Goal: Task Accomplishment & Management: Complete application form

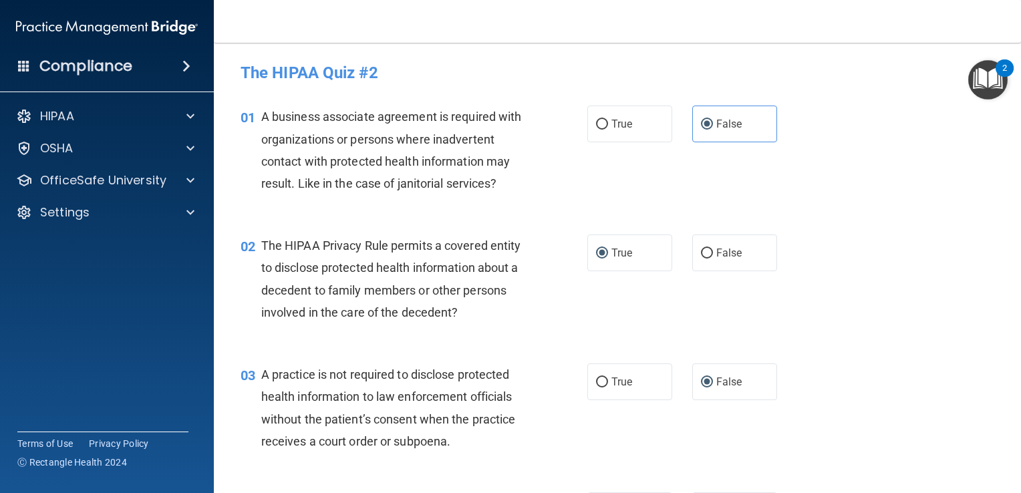
scroll to position [601, 0]
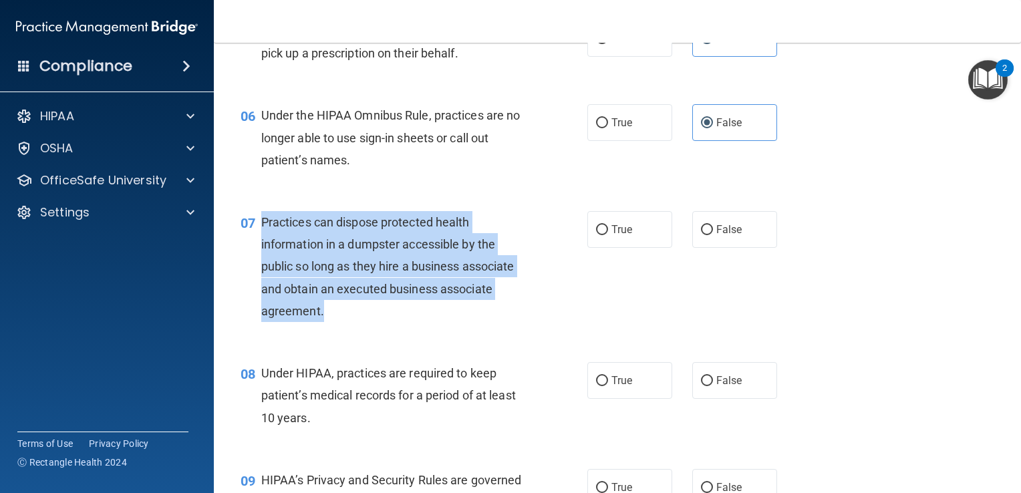
drag, startPoint x: 369, startPoint y: 336, endPoint x: 260, endPoint y: 242, distance: 144.0
click at [261, 242] on div "Practices can dispose protected health information in a dumpster accessible by …" at bounding box center [398, 266] width 275 height 111
copy span "Practices can dispose protected health information in a dumpster accessible by …"
click at [542, 329] on div "07 Practices can dispose protected health information in a dumpster accessible …" at bounding box center [414, 270] width 387 height 118
click at [473, 269] on span "Practices can dispose protected health information in a dumpster accessible by …" at bounding box center [387, 266] width 253 height 103
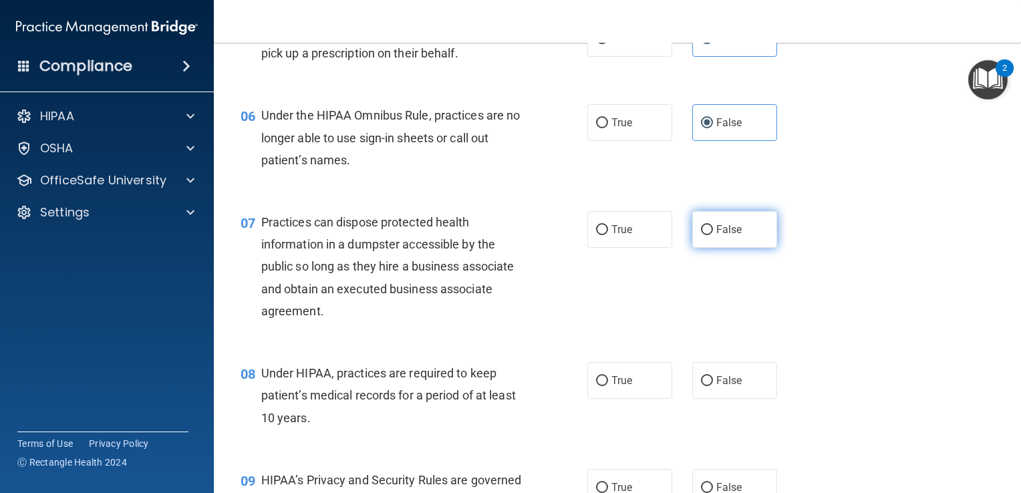
click at [701, 235] on input "False" at bounding box center [707, 230] width 12 height 10
radio input "true"
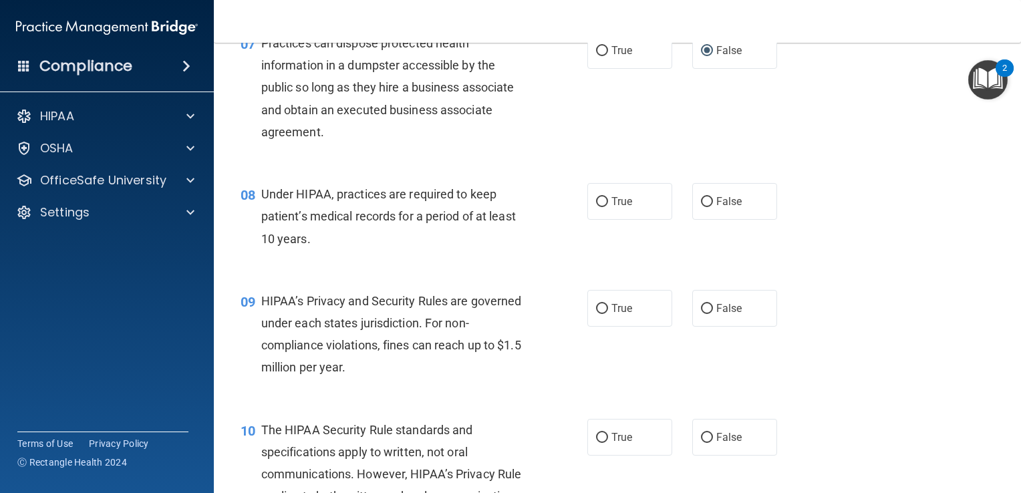
scroll to position [802, 0]
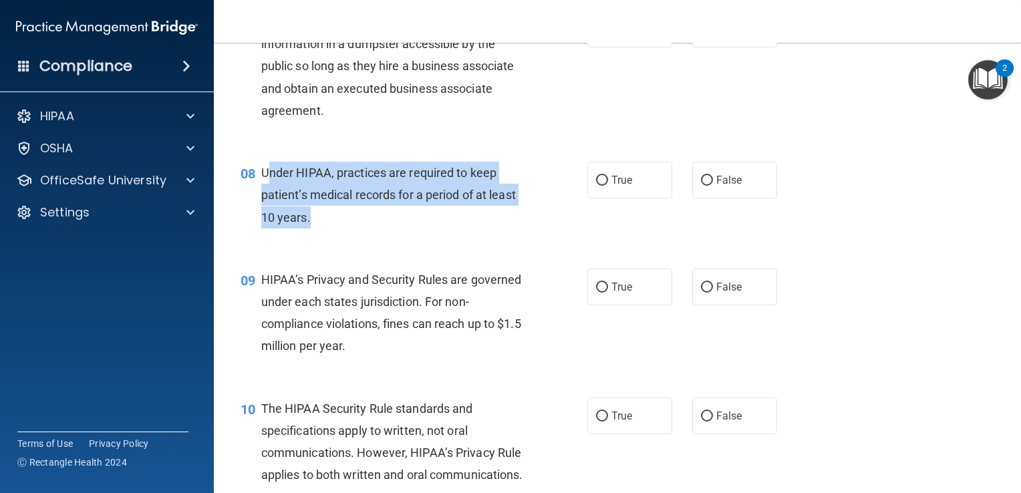
drag, startPoint x: 331, startPoint y: 226, endPoint x: 265, endPoint y: 186, distance: 76.4
click at [265, 186] on div "Under HIPAA, practices are required to keep patient’s medical records for a per…" at bounding box center [398, 195] width 275 height 67
click at [312, 229] on div "Under HIPAA, practices are required to keep patient’s medical records for a per…" at bounding box center [398, 195] width 275 height 67
drag, startPoint x: 313, startPoint y: 241, endPoint x: 262, endPoint y: 195, distance: 68.1
click at [262, 195] on div "Under HIPAA, practices are required to keep patient’s medical records for a per…" at bounding box center [398, 195] width 275 height 67
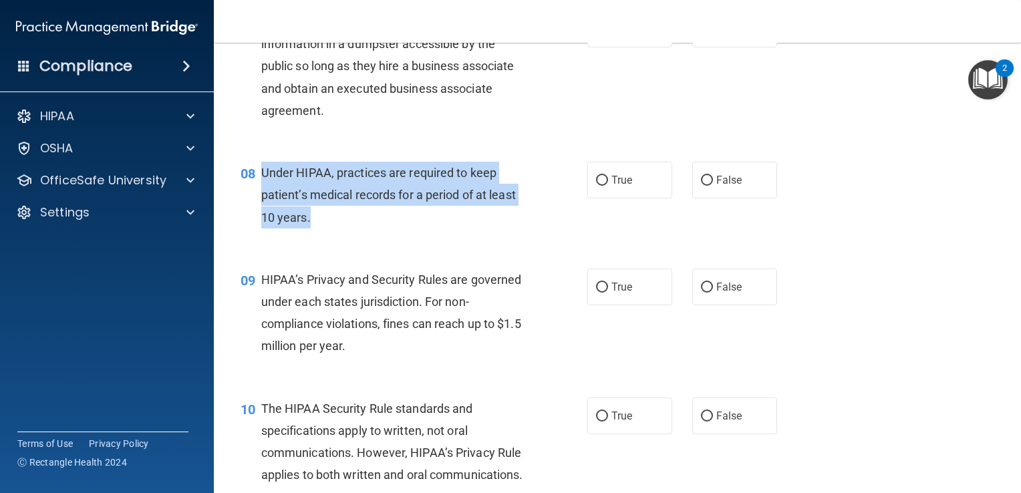
copy span "Under HIPAA, practices are required to keep patient’s medical records for a per…"
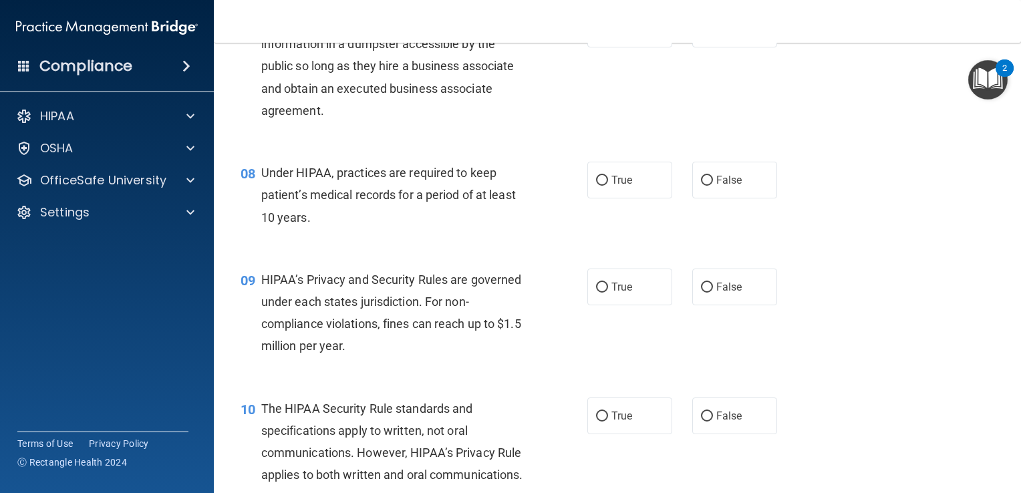
click at [602, 249] on div "08 Under HIPAA, practices are required to keep patient’s medical records for a …" at bounding box center [618, 198] width 774 height 107
click at [701, 186] on input "False" at bounding box center [707, 181] width 12 height 10
radio input "true"
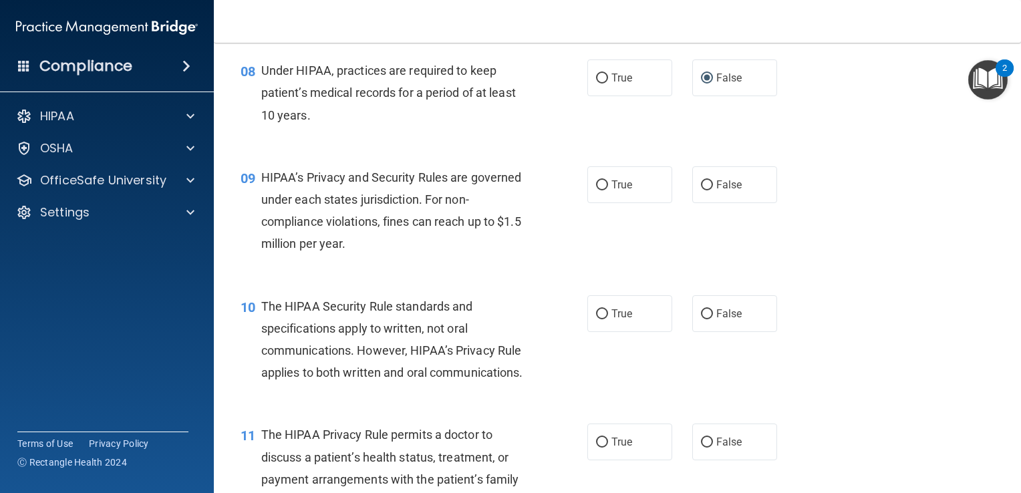
scroll to position [936, 0]
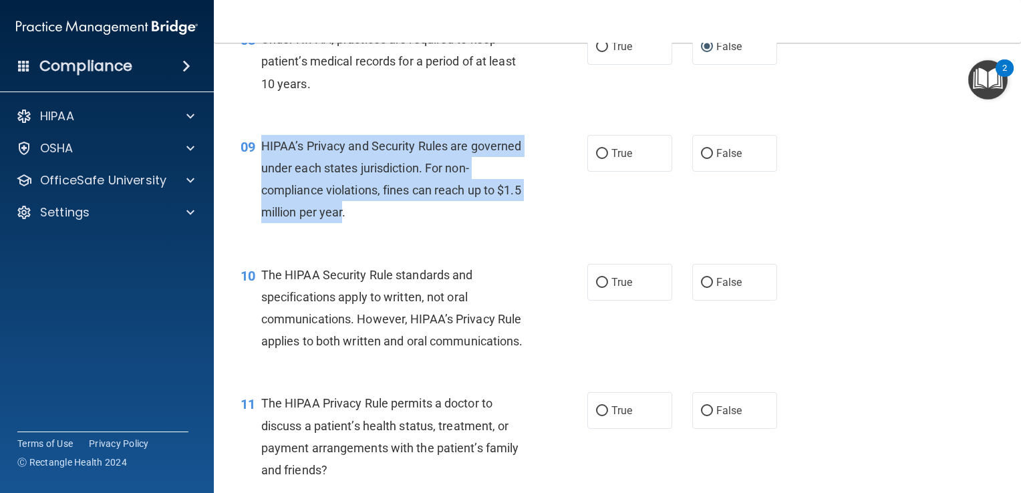
drag, startPoint x: 369, startPoint y: 234, endPoint x: 263, endPoint y: 162, distance: 128.4
click at [263, 162] on span "HIPAA’s Privacy and Security Rules are governed under each states jurisdiction.…" at bounding box center [391, 179] width 261 height 81
copy span "HIPAA’s Privacy and Security Rules are governed under each states jurisdiction.…"
click at [596, 159] on input "True" at bounding box center [602, 154] width 12 height 10
radio input "true"
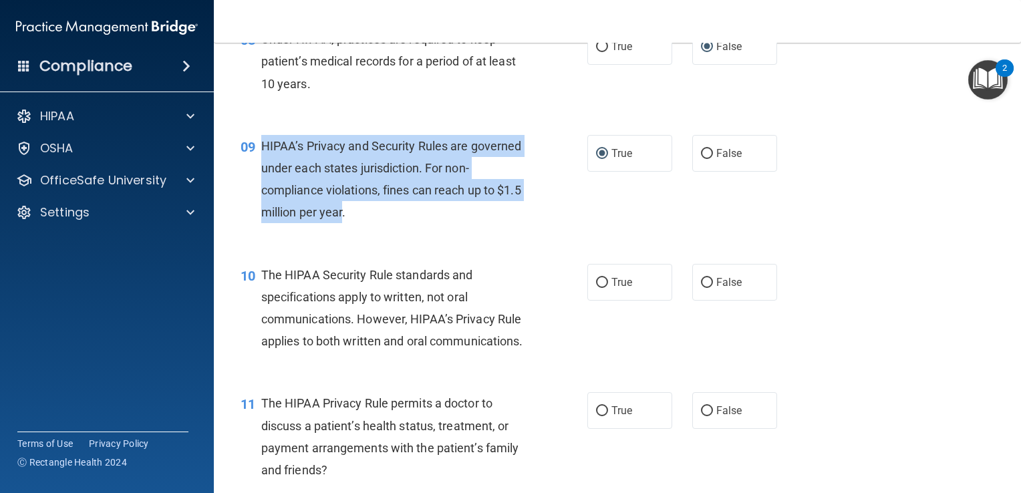
click at [559, 218] on div "09 HIPAA’s Privacy and Security Rules are governed under each states jurisdicti…" at bounding box center [414, 183] width 387 height 96
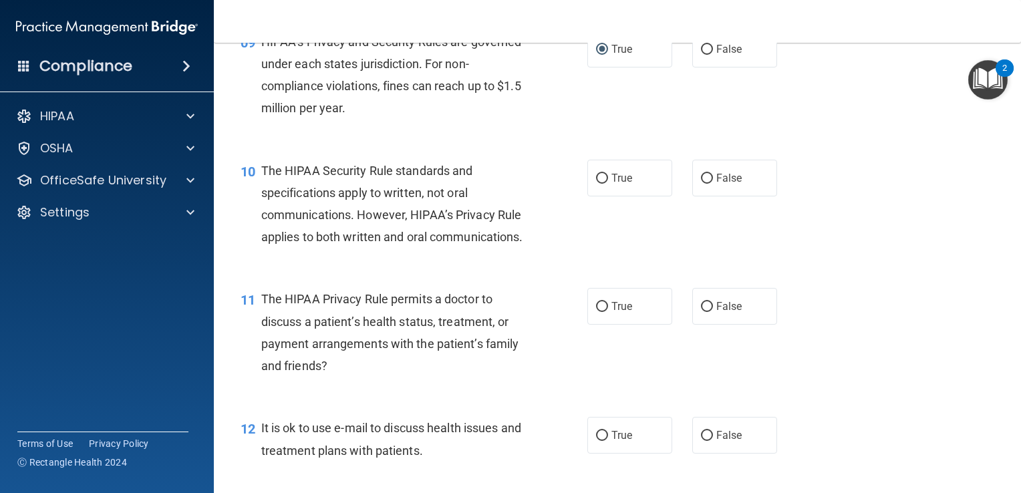
scroll to position [1069, 0]
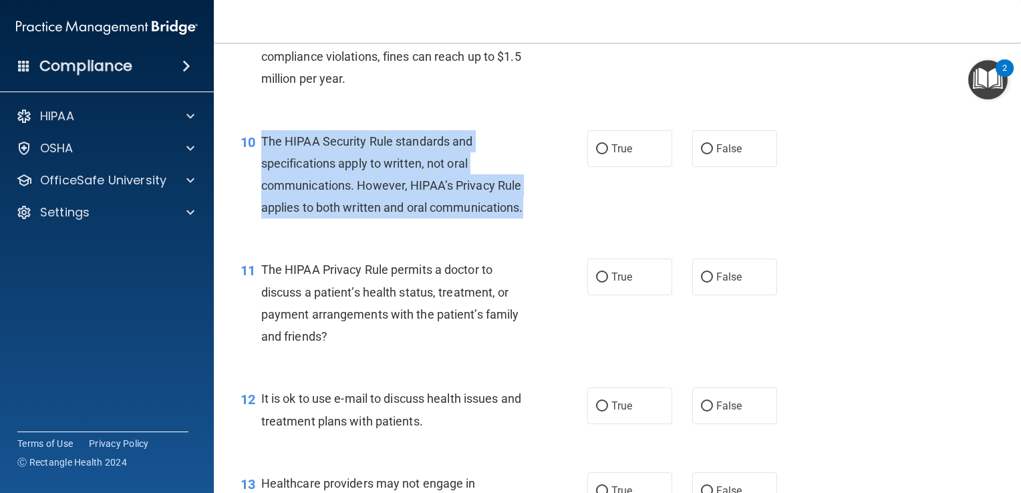
drag, startPoint x: 371, startPoint y: 261, endPoint x: 261, endPoint y: 164, distance: 145.8
click at [261, 164] on div "The HIPAA Security Rule standards and specifications apply to written, not oral…" at bounding box center [398, 174] width 275 height 89
copy span "The HIPAA Security Rule standards and specifications apply to written, not oral…"
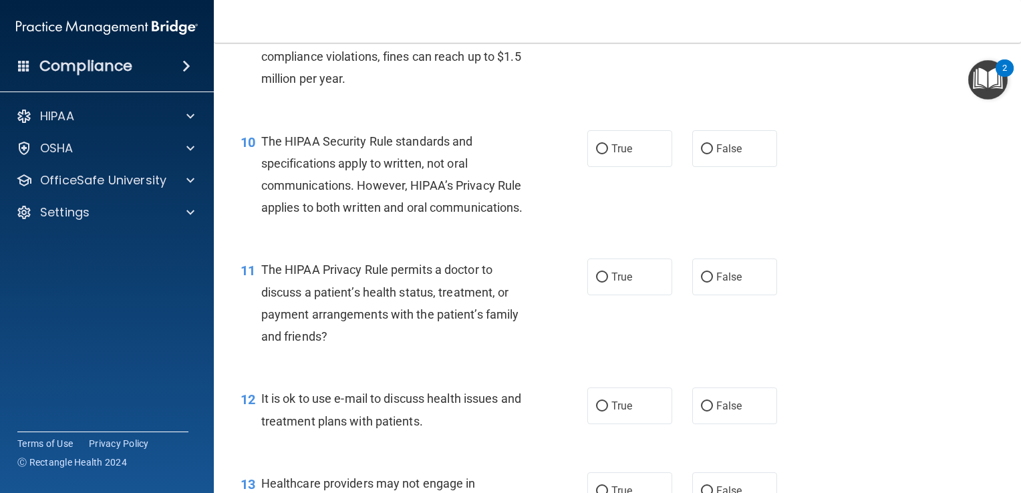
click at [494, 289] on div "11 The HIPAA Privacy Rule permits a doctor to discuss a patient’s health status…" at bounding box center [618, 306] width 774 height 129
click at [603, 167] on label "True" at bounding box center [629, 148] width 85 height 37
click at [603, 154] on input "True" at bounding box center [602, 149] width 12 height 10
radio input "true"
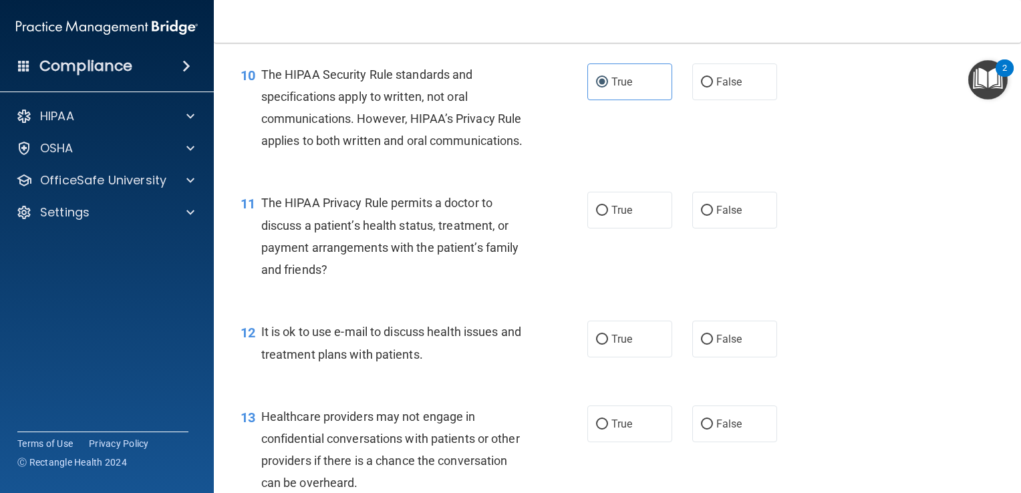
scroll to position [1203, 0]
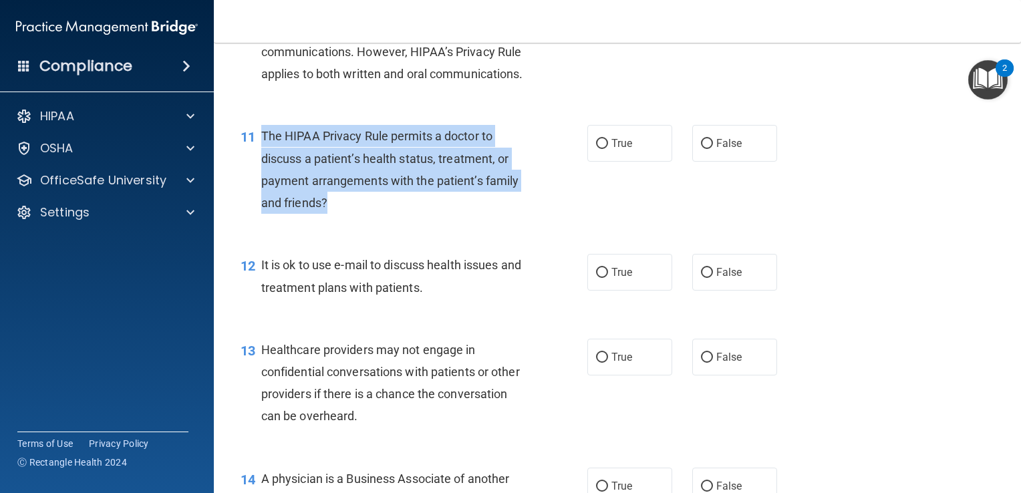
drag, startPoint x: 346, startPoint y: 249, endPoint x: 261, endPoint y: 180, distance: 110.2
click at [261, 180] on div "The HIPAA Privacy Rule permits a doctor to discuss a patient’s health status, t…" at bounding box center [398, 169] width 275 height 89
copy span "The HIPAA Privacy Rule permits a doctor to discuss a patient’s health status, t…"
click at [414, 221] on div "11 The HIPAA Privacy Rule permits a doctor to discuss a patient’s health status…" at bounding box center [414, 173] width 387 height 96
click at [393, 214] on div "The HIPAA Privacy Rule permits a doctor to discuss a patient’s health status, t…" at bounding box center [398, 169] width 275 height 89
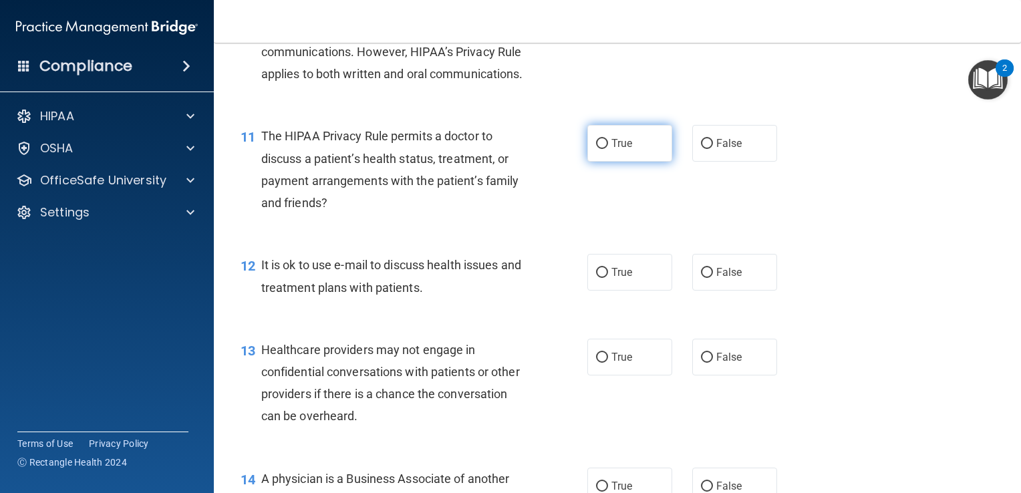
click at [603, 162] on label "True" at bounding box center [629, 143] width 85 height 37
click at [603, 149] on input "True" at bounding box center [602, 144] width 12 height 10
radio input "true"
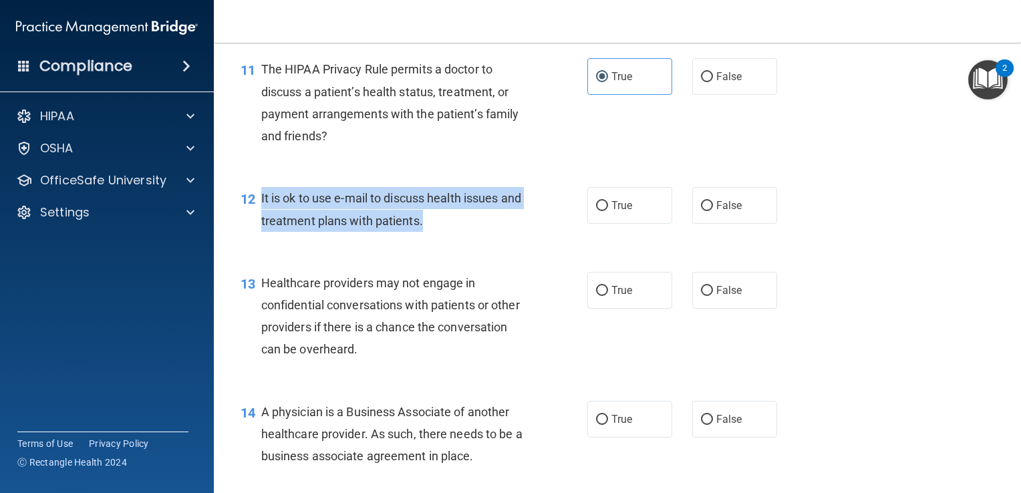
drag, startPoint x: 474, startPoint y: 269, endPoint x: 259, endPoint y: 245, distance: 216.5
click at [259, 238] on div "12 It is ok to use e-mail to discuss health issues and treatment plans with pat…" at bounding box center [414, 212] width 387 height 51
copy div "It is ok to use e-mail to discuss health issues and treatment plans with patien…"
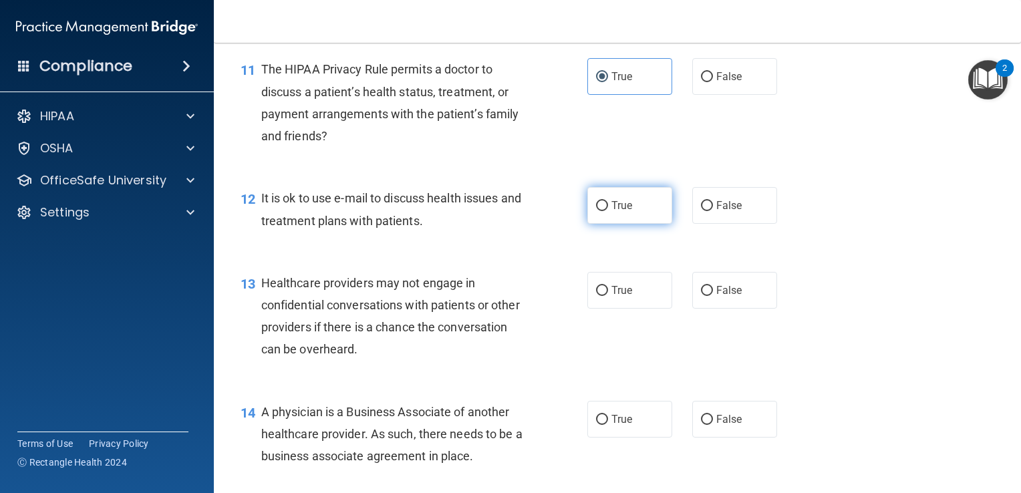
click at [603, 224] on label "True" at bounding box center [629, 205] width 85 height 37
click at [603, 211] on input "True" at bounding box center [602, 206] width 12 height 10
radio input "true"
click at [527, 231] on div "It is ok to use e-mail to discuss health issues and treatment plans with patien…" at bounding box center [398, 209] width 275 height 44
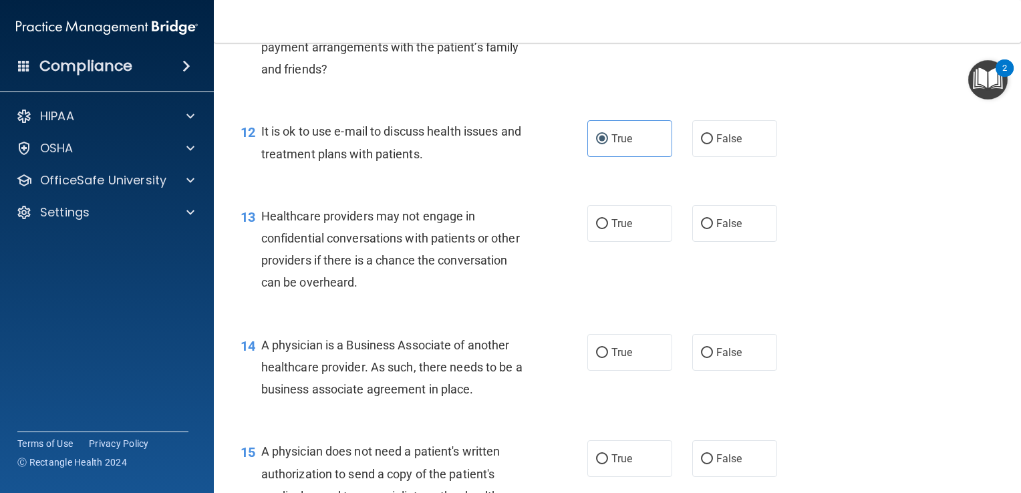
scroll to position [1403, 0]
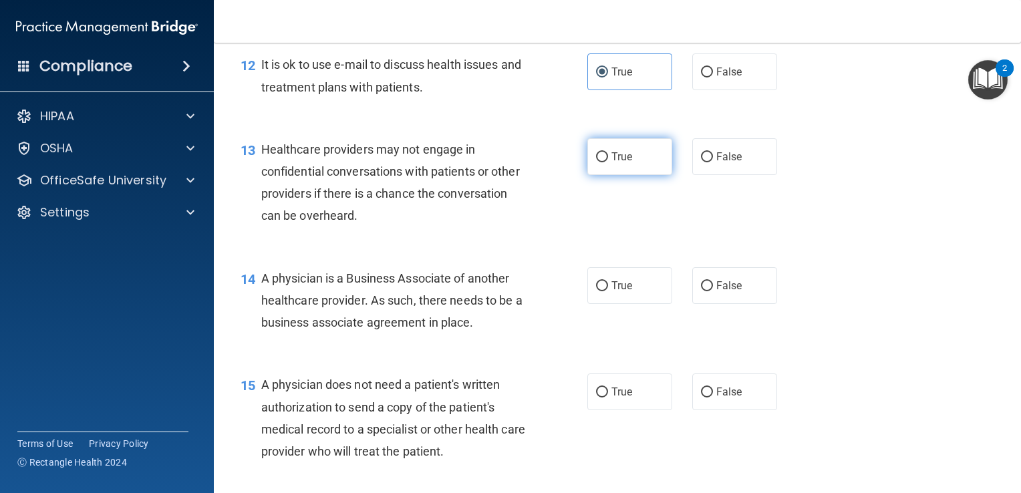
click at [596, 162] on input "True" at bounding box center [602, 157] width 12 height 10
radio input "true"
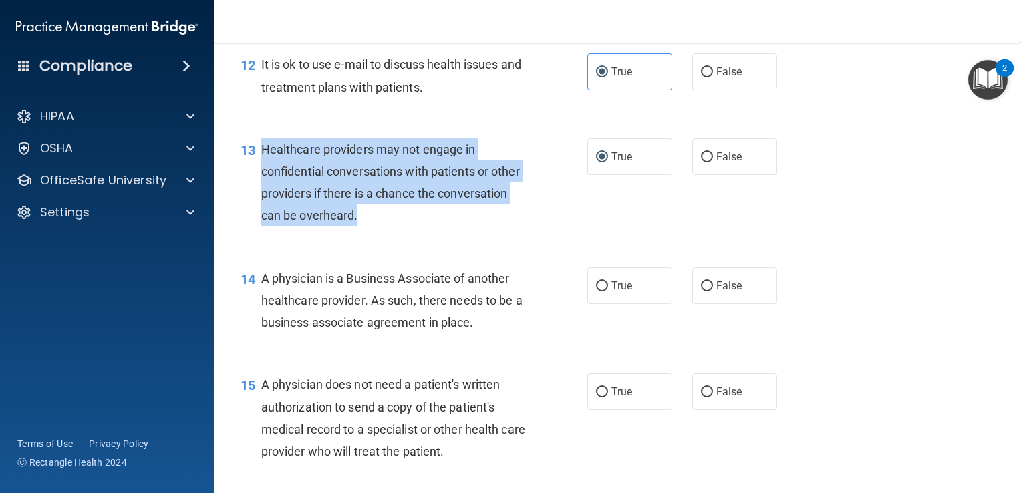
drag, startPoint x: 364, startPoint y: 266, endPoint x: 259, endPoint y: 193, distance: 127.7
click at [259, 193] on div "13 Healthcare providers may not engage in confidential conversations with patie…" at bounding box center [414, 186] width 387 height 96
copy div "Healthcare providers may not engage in confidential conversations with patients…"
click at [581, 234] on div "13 Healthcare providers may not engage in confidential conversations with patie…" at bounding box center [414, 186] width 387 height 96
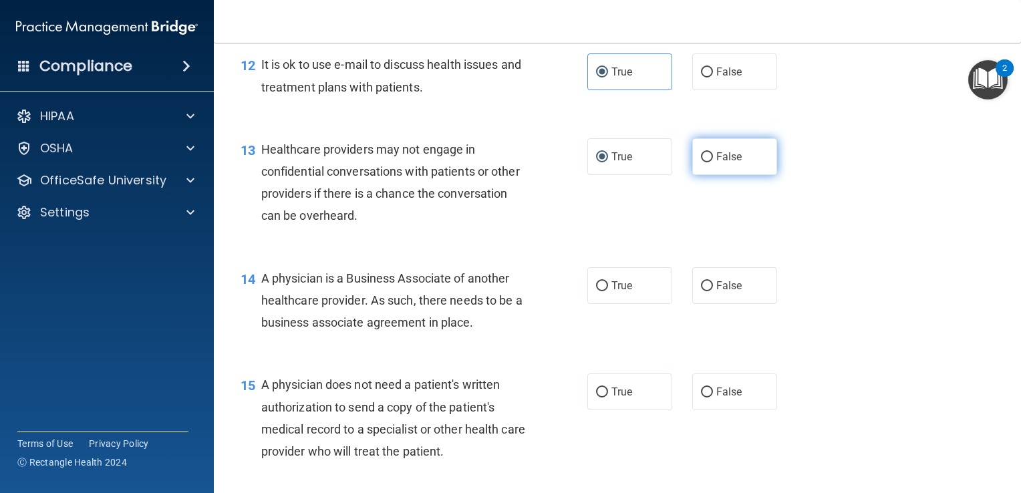
click at [702, 162] on input "False" at bounding box center [707, 157] width 12 height 10
radio input "true"
radio input "false"
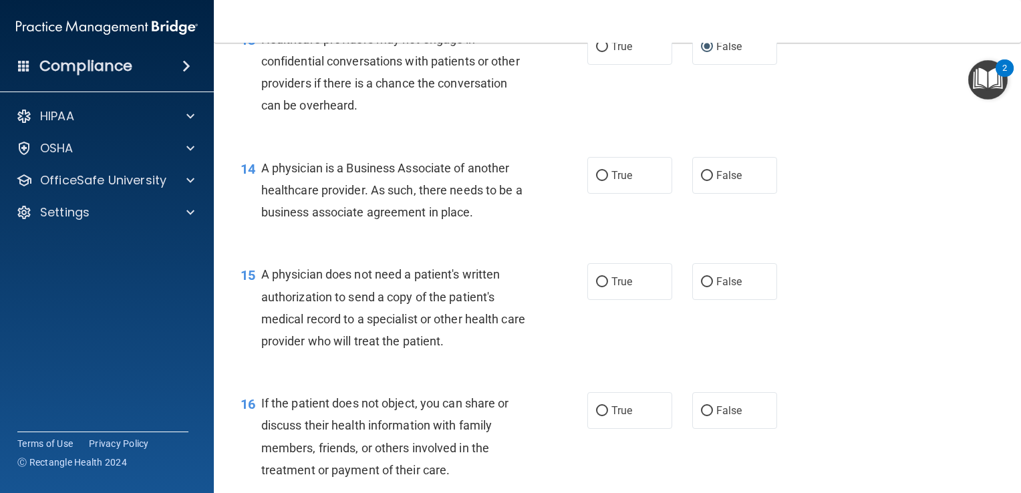
scroll to position [1537, 0]
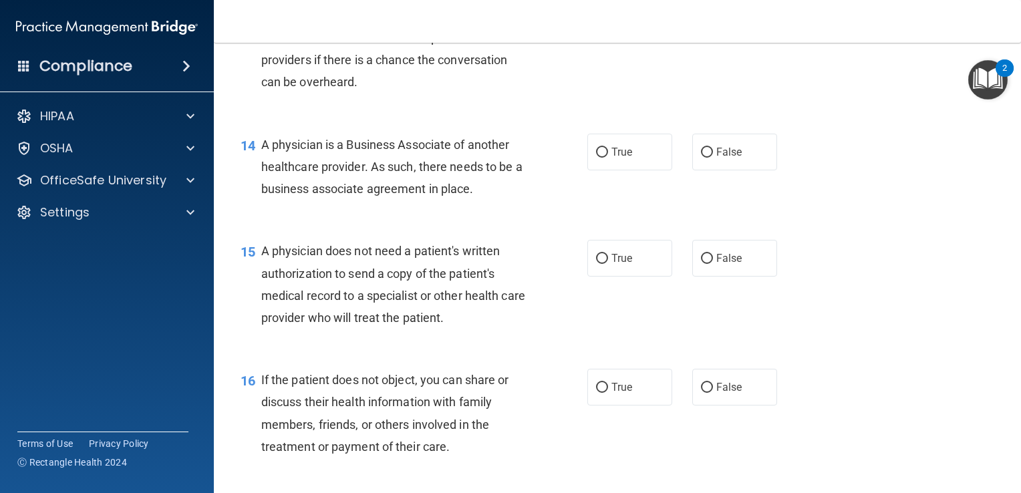
drag, startPoint x: 490, startPoint y: 235, endPoint x: 257, endPoint y: 185, distance: 238.5
click at [257, 185] on div "14 A physician is a Business Associate of another healthcare provider. As such,…" at bounding box center [414, 171] width 387 height 74
copy div "A physician is a Business Associate of another healthcare provider. As such, th…"
click at [486, 200] on div "A physician is a Business Associate of another healthcare provider. As such, th…" at bounding box center [398, 167] width 275 height 67
drag, startPoint x: 491, startPoint y: 239, endPoint x: 263, endPoint y: 195, distance: 232.1
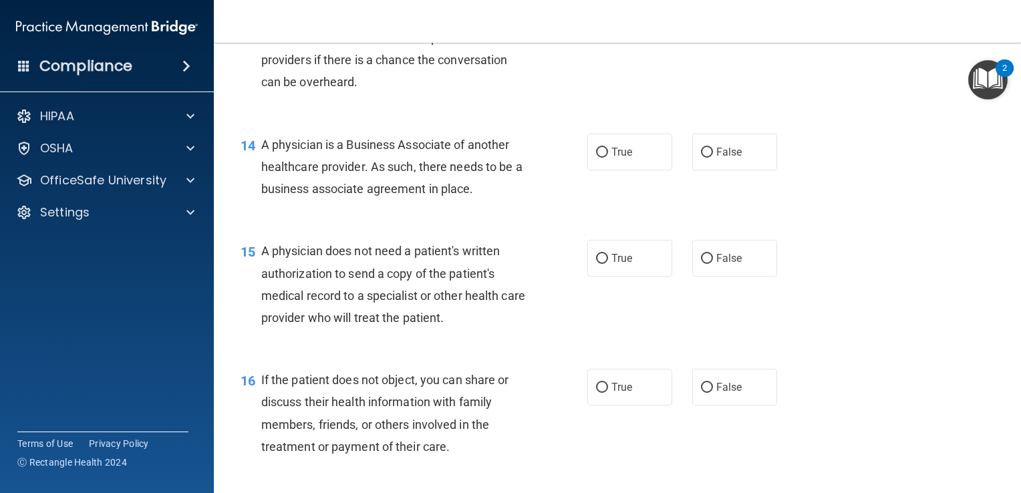
click at [263, 195] on div "A physician is a Business Associate of another healthcare provider. As such, th…" at bounding box center [398, 167] width 275 height 67
copy span "A physician is a Business Associate of another healthcare provider. As such, th…"
click at [522, 224] on div "14 A physician is a Business Associate of another healthcare provider. As such,…" at bounding box center [618, 170] width 774 height 107
click at [604, 170] on label "True" at bounding box center [629, 152] width 85 height 37
click at [604, 158] on input "True" at bounding box center [602, 153] width 12 height 10
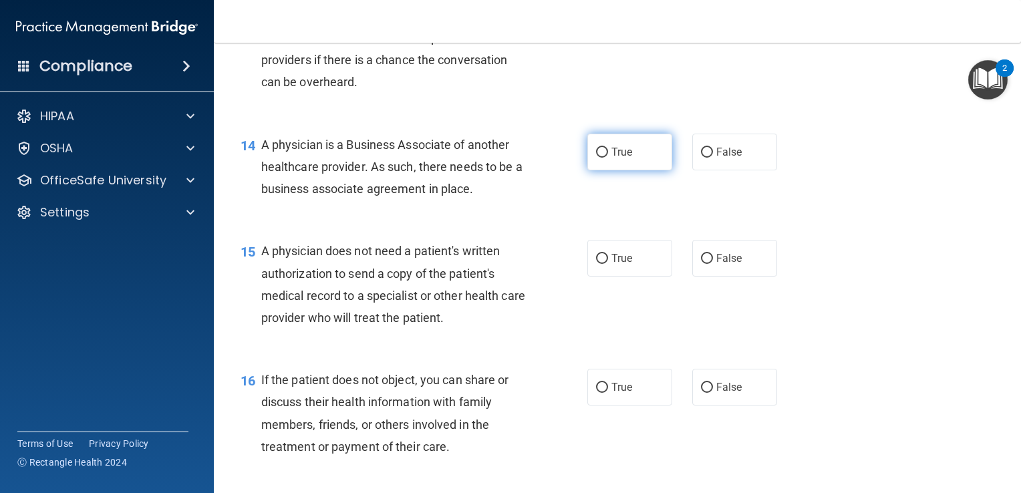
radio input "true"
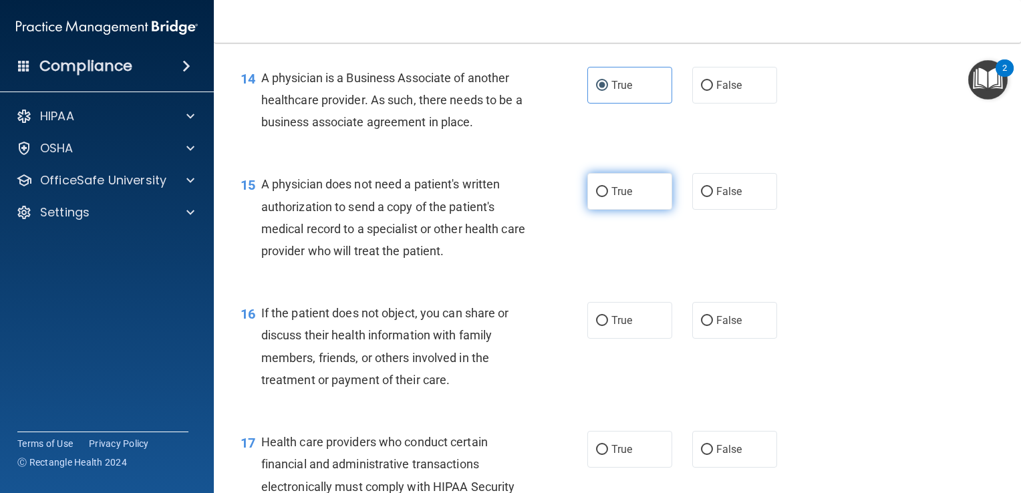
click at [617, 198] on span "True" at bounding box center [621, 191] width 21 height 13
click at [608, 197] on input "True" at bounding box center [602, 192] width 12 height 10
radio input "true"
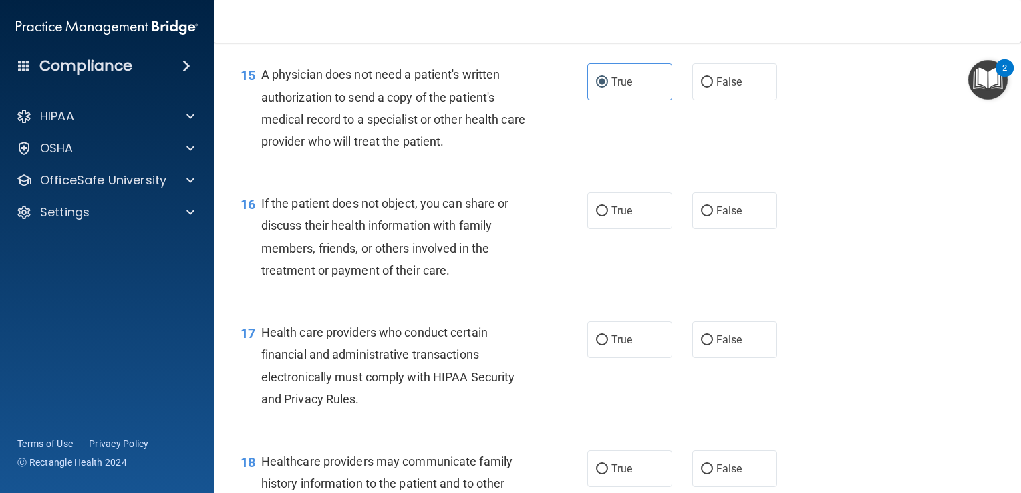
scroll to position [1737, 0]
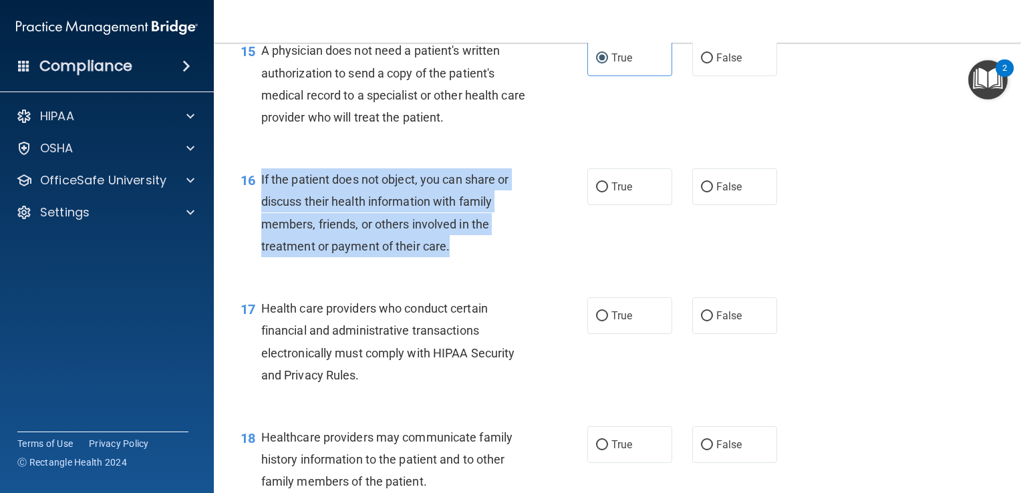
drag, startPoint x: 470, startPoint y: 293, endPoint x: 259, endPoint y: 219, distance: 223.6
click at [259, 219] on div "16 If the patient does not object, you can share or discuss their health inform…" at bounding box center [414, 216] width 387 height 96
copy div "If the patient does not object, you can share or discuss their health informati…"
click at [559, 264] on div "16 If the patient does not object, you can share or discuss their health inform…" at bounding box center [414, 216] width 387 height 96
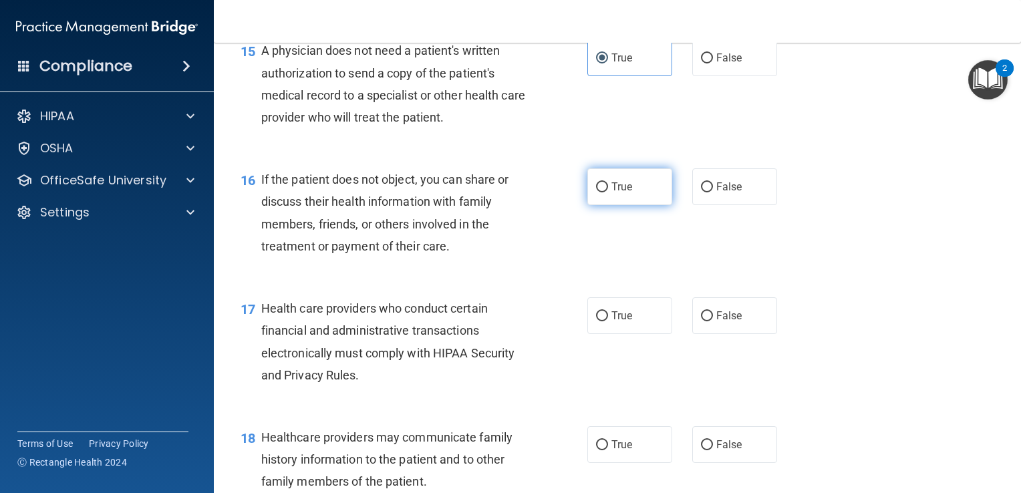
click at [601, 205] on label "True" at bounding box center [629, 186] width 85 height 37
click at [601, 192] on input "True" at bounding box center [602, 187] width 12 height 10
radio input "true"
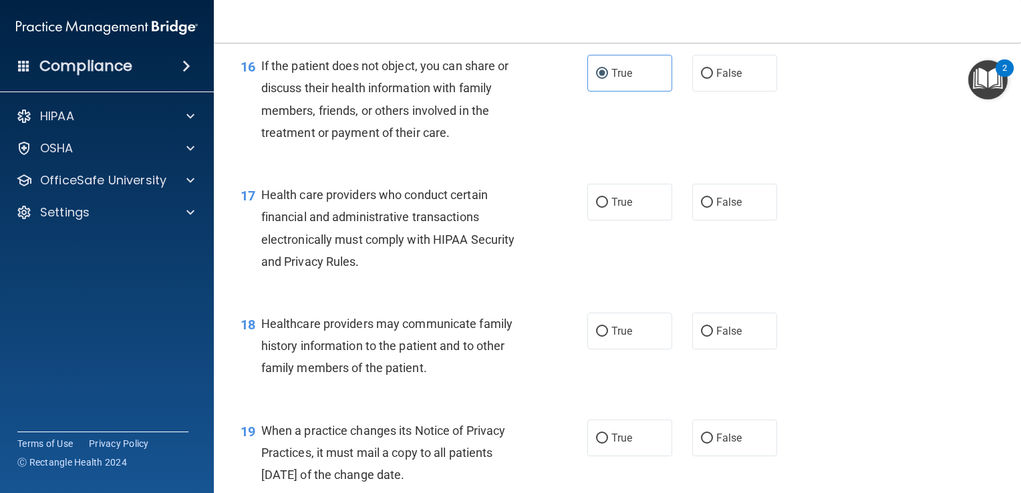
scroll to position [1871, 0]
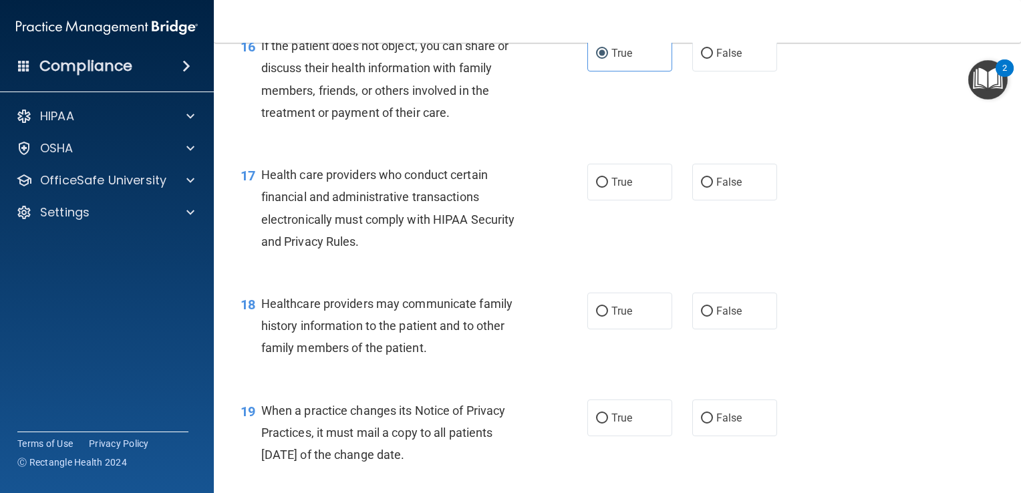
drag, startPoint x: 372, startPoint y: 294, endPoint x: 360, endPoint y: 283, distance: 16.5
click at [360, 253] on div "Health care providers who conduct certain financial and administrative transact…" at bounding box center [398, 208] width 275 height 89
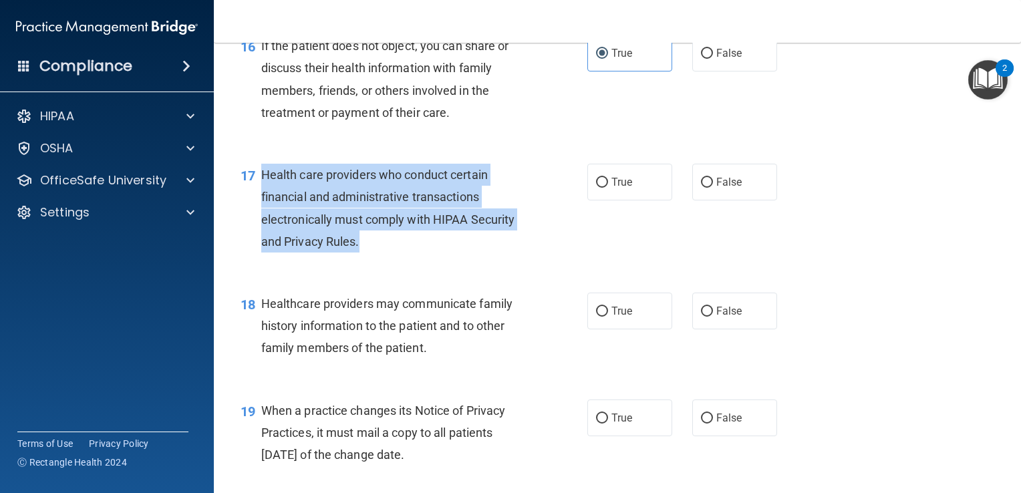
drag, startPoint x: 378, startPoint y: 285, endPoint x: 262, endPoint y: 217, distance: 135.1
click at [262, 217] on div "Health care providers who conduct certain financial and administrative transact…" at bounding box center [398, 208] width 275 height 89
click at [538, 259] on div "17 Health care providers who conduct certain financial and administrative trans…" at bounding box center [414, 212] width 387 height 96
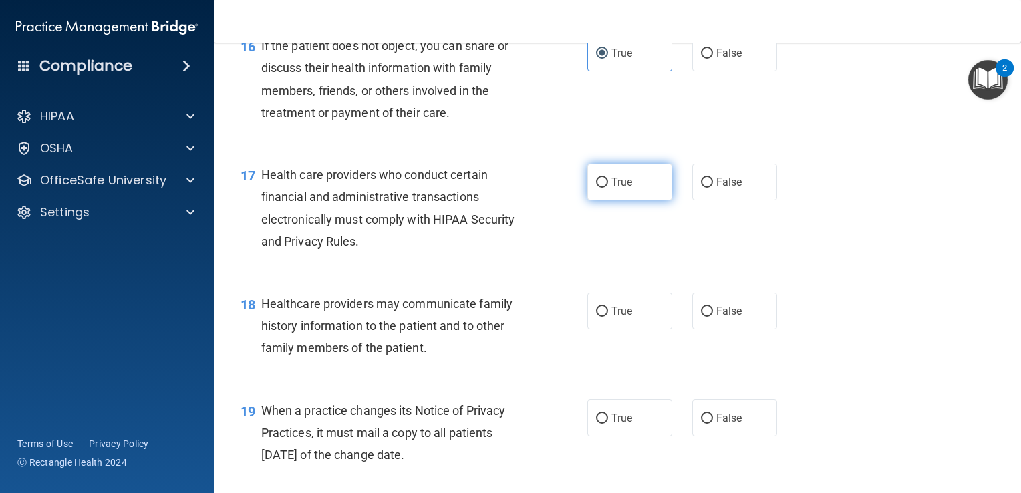
click at [597, 188] on input "True" at bounding box center [602, 183] width 12 height 10
radio input "true"
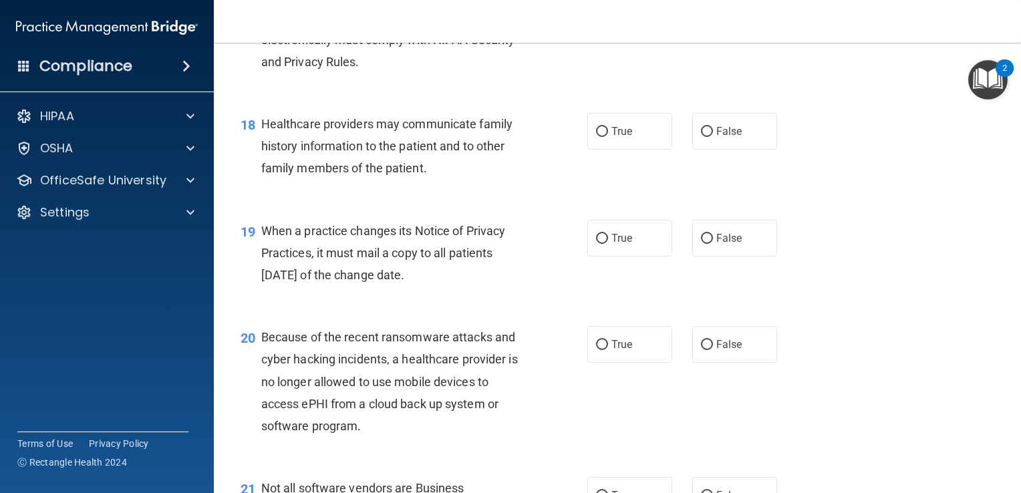
scroll to position [2072, 0]
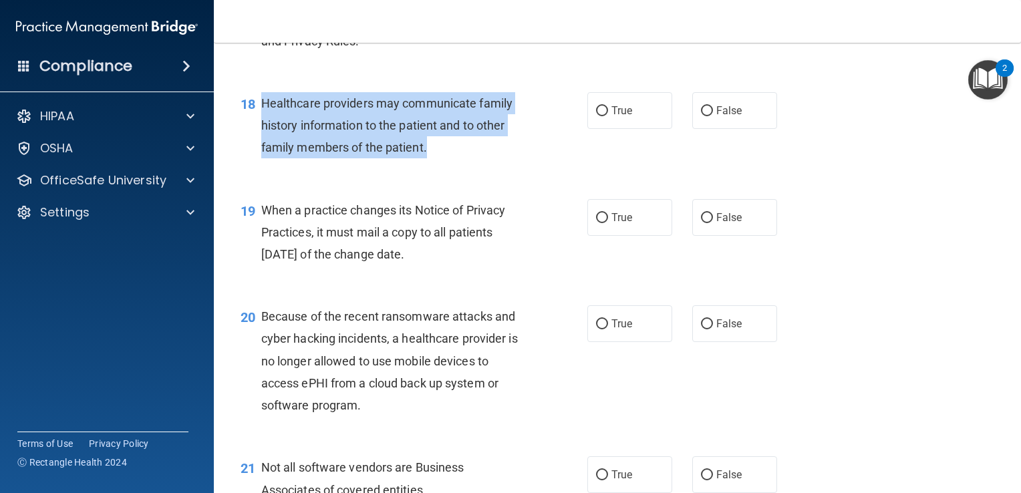
drag, startPoint x: 448, startPoint y: 198, endPoint x: 257, endPoint y: 146, distance: 198.1
click at [257, 146] on div "18 Healthcare providers may communicate family history information to the patie…" at bounding box center [414, 129] width 387 height 74
click at [385, 154] on span "Healthcare providers may communicate family history information to the patient …" at bounding box center [386, 125] width 251 height 58
drag, startPoint x: 433, startPoint y: 196, endPoint x: 257, endPoint y: 152, distance: 181.9
click at [257, 152] on div "18 Healthcare providers may communicate family history information to the patie…" at bounding box center [414, 129] width 387 height 74
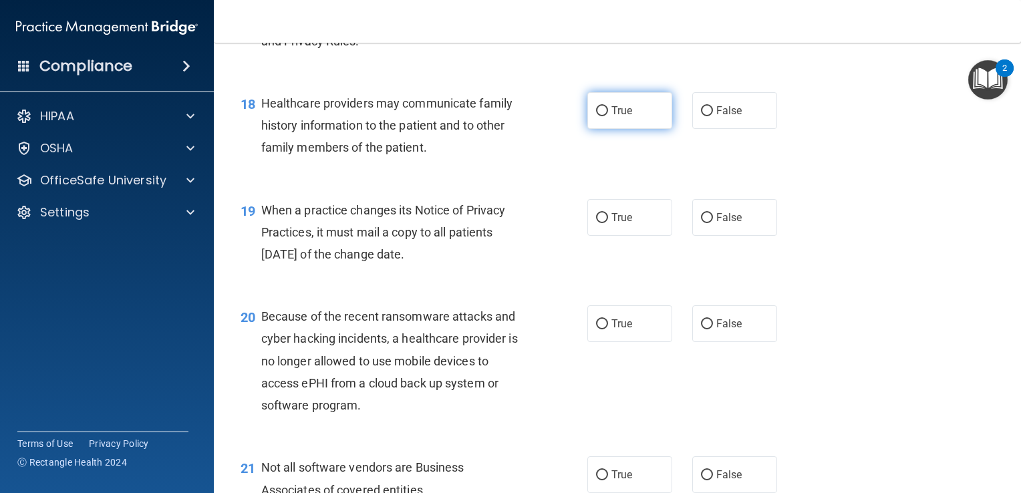
click at [604, 129] on label "True" at bounding box center [629, 110] width 85 height 37
click at [604, 116] on input "True" at bounding box center [602, 111] width 12 height 10
radio input "true"
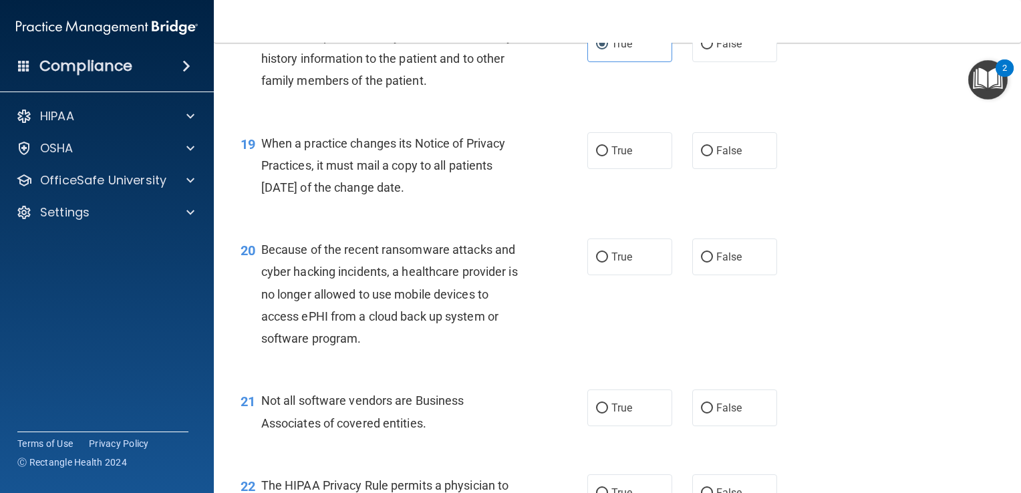
drag, startPoint x: 465, startPoint y: 235, endPoint x: 263, endPoint y: 191, distance: 207.2
click at [263, 191] on div "When a practice changes its Notice of Privacy Practices, it must mail a copy to…" at bounding box center [398, 165] width 275 height 67
click at [701, 156] on input "False" at bounding box center [707, 151] width 12 height 10
radio input "true"
click at [512, 199] on div "When a practice changes its Notice of Privacy Practices, it must mail a copy to…" at bounding box center [398, 165] width 275 height 67
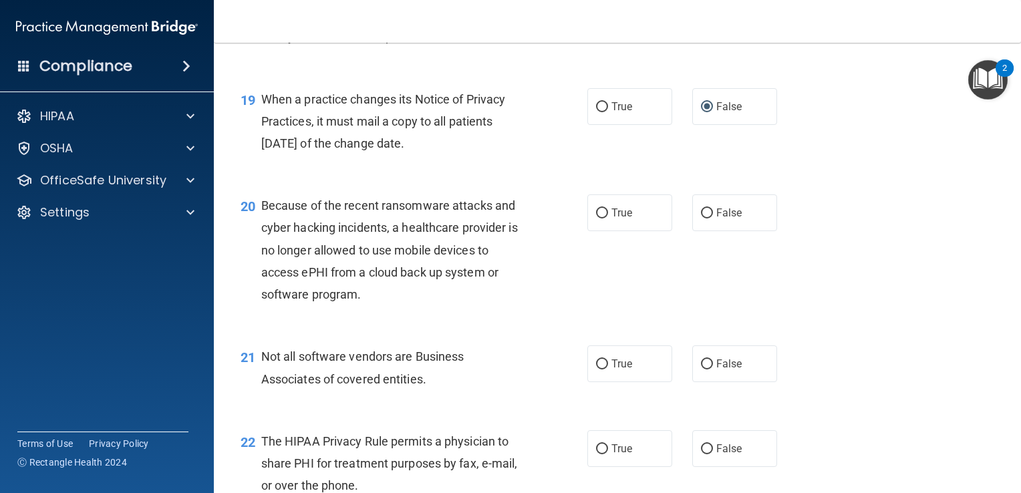
scroll to position [2205, 0]
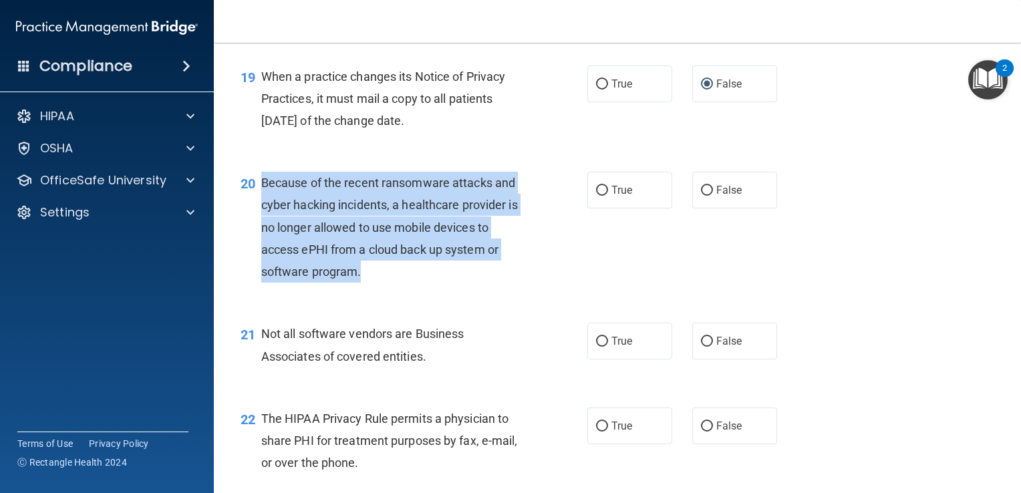
drag, startPoint x: 366, startPoint y: 315, endPoint x: 264, endPoint y: 225, distance: 136.8
click at [264, 225] on div "Because of the recent ransomware attacks and cyber hacking incidents, a healthc…" at bounding box center [398, 227] width 275 height 111
click at [471, 279] on span "Because of the recent ransomware attacks and cyber hacking incidents, a healthc…" at bounding box center [389, 227] width 257 height 103
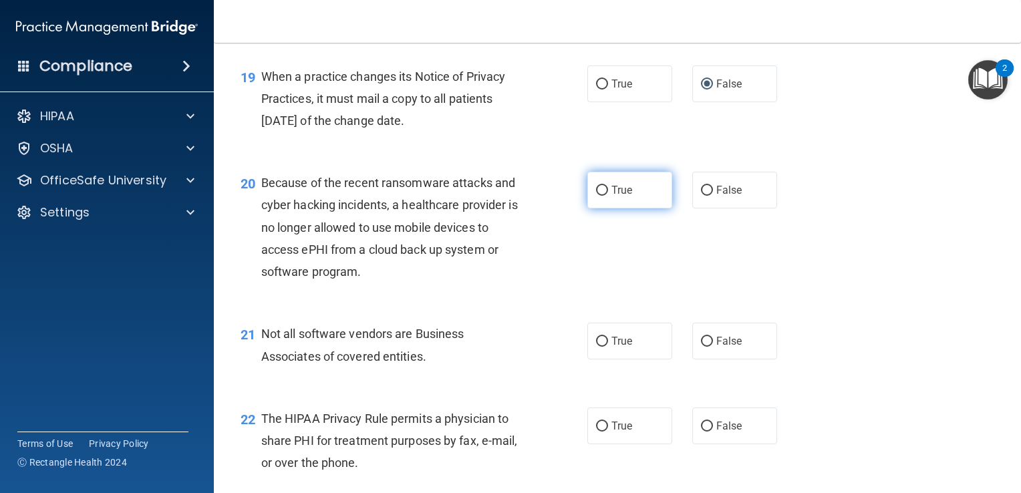
click at [603, 208] on label "True" at bounding box center [629, 190] width 85 height 37
click at [603, 196] on input "True" at bounding box center [602, 191] width 12 height 10
radio input "true"
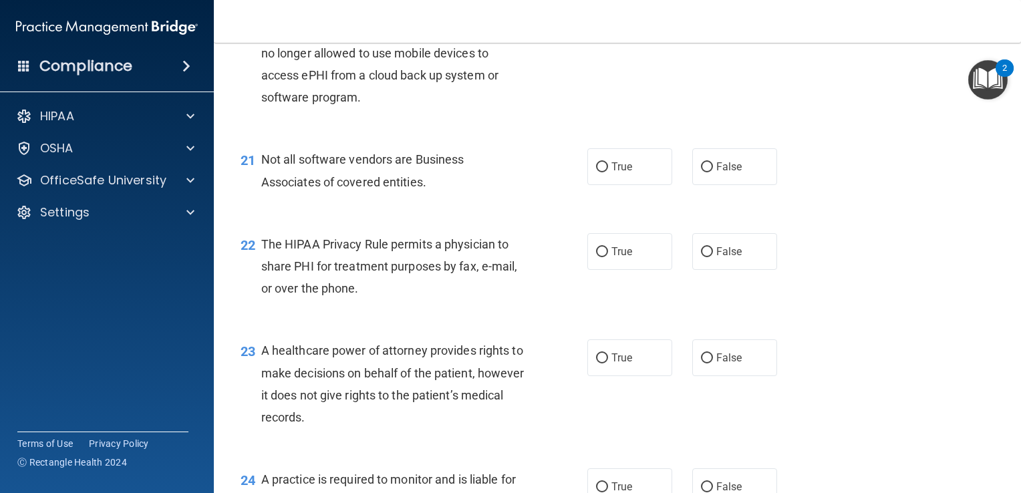
scroll to position [2406, 0]
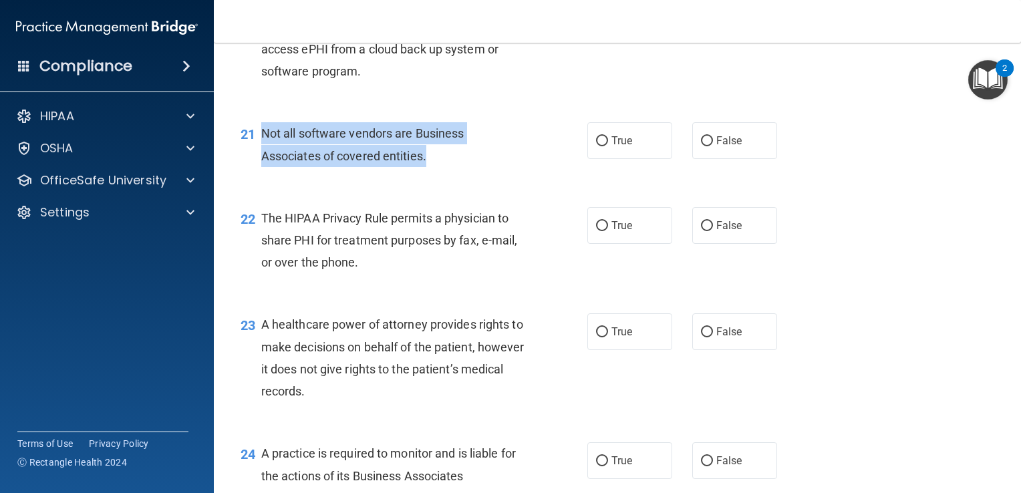
drag, startPoint x: 429, startPoint y: 207, endPoint x: 259, endPoint y: 173, distance: 173.8
click at [259, 173] on div "21 Not all software vendors are Business Associates of covered entities." at bounding box center [414, 147] width 387 height 51
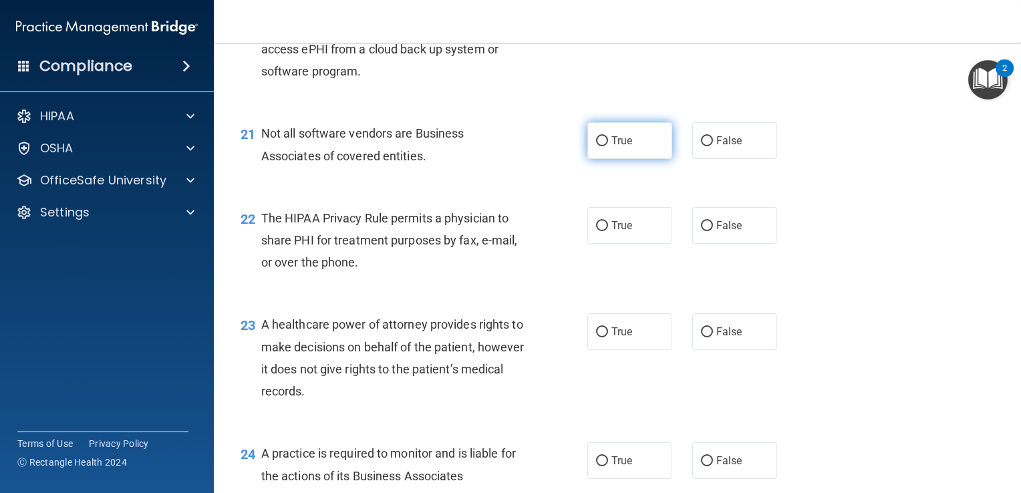
click at [602, 159] on label "True" at bounding box center [629, 140] width 85 height 37
drag, startPoint x: 602, startPoint y: 187, endPoint x: 583, endPoint y: 179, distance: 21.0
click at [791, 122] on ng-form "21 Not all software vendors are Business Associates of covered entities. True F…" at bounding box center [791, 122] width 0 height 0
drag, startPoint x: 583, startPoint y: 179, endPoint x: 593, endPoint y: 184, distance: 12.0
click at [596, 146] on input "True" at bounding box center [602, 141] width 12 height 10
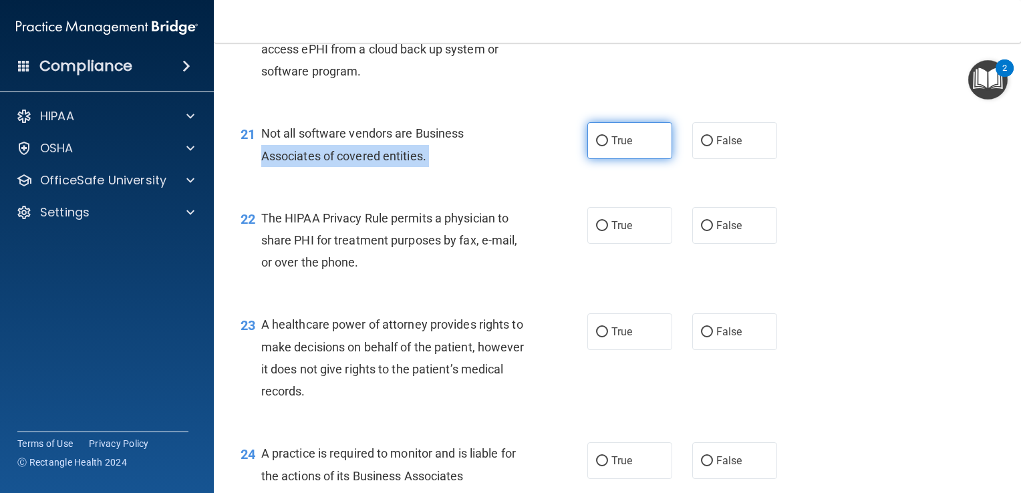
radio input "true"
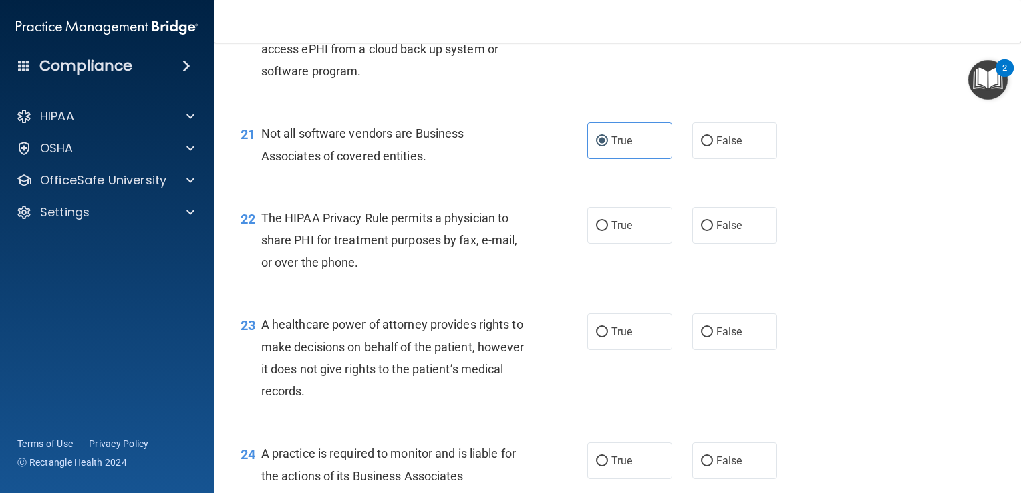
click at [541, 164] on div "21 Not all software vendors are Business Associates of covered entities. True F…" at bounding box center [618, 148] width 774 height 84
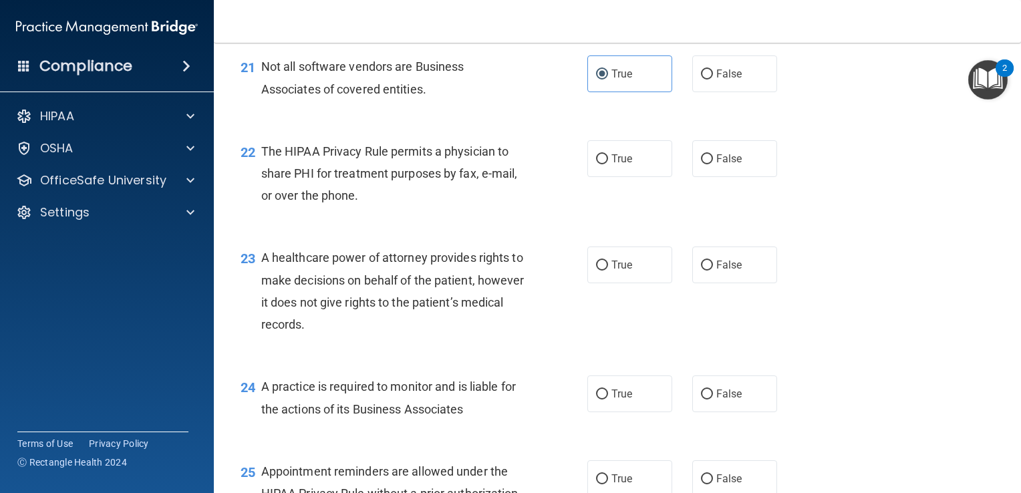
scroll to position [2539, 0]
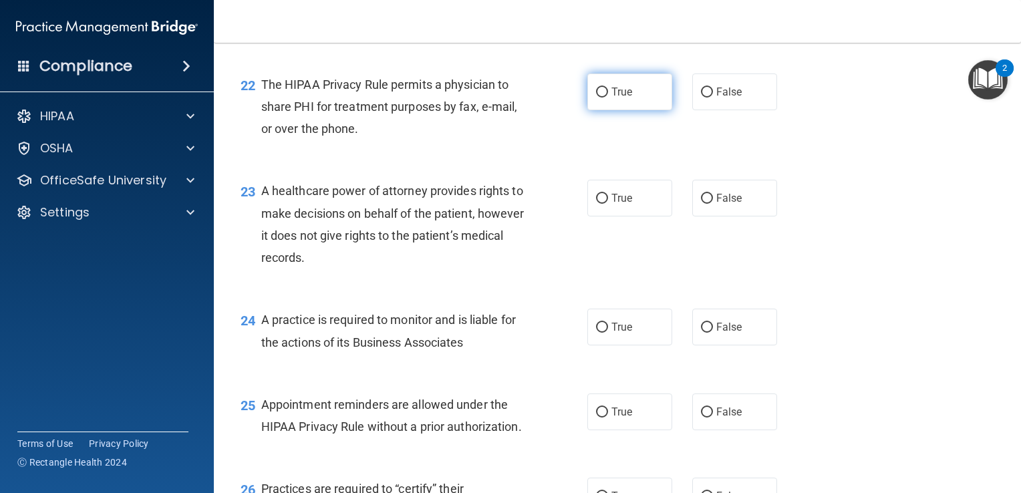
click at [596, 98] on input "True" at bounding box center [602, 93] width 12 height 10
radio input "true"
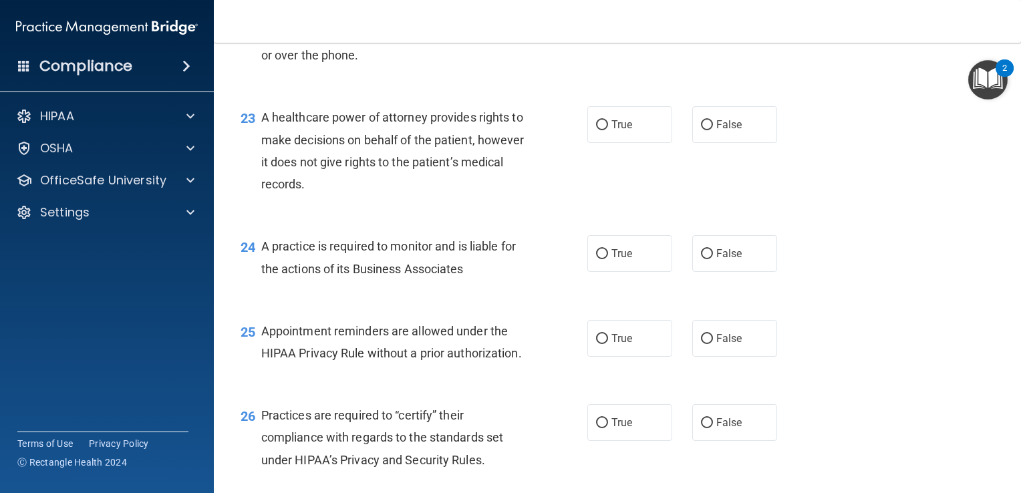
scroll to position [2673, 0]
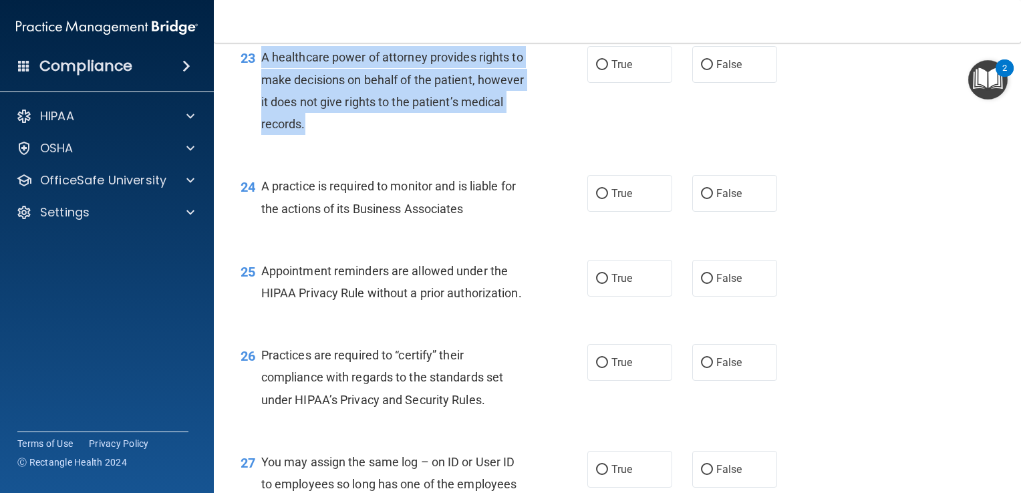
drag, startPoint x: 385, startPoint y: 177, endPoint x: 259, endPoint y: 103, distance: 145.9
click at [259, 103] on div "23 A healthcare power of attorney provides rights to make decisions on behalf o…" at bounding box center [414, 94] width 387 height 96
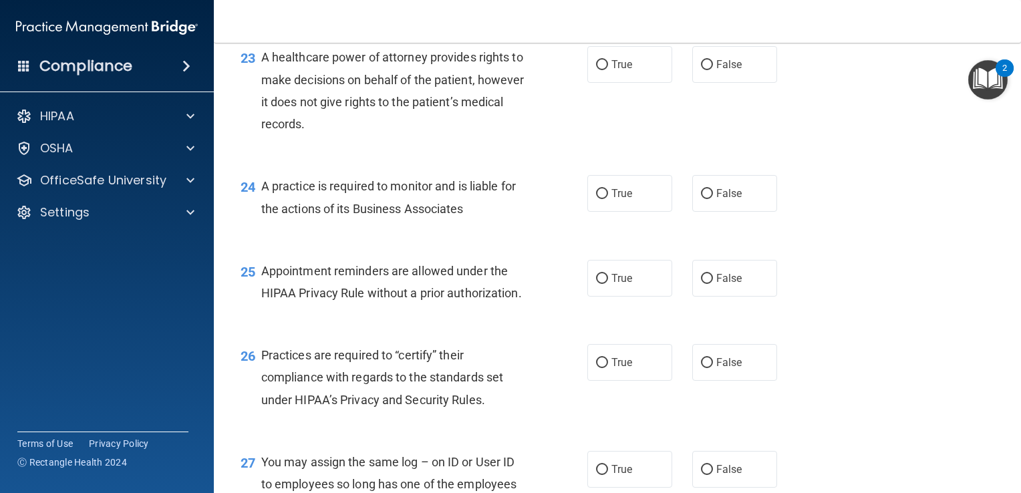
click at [417, 243] on div "24 A practice is required to monitor and is liable for the actions of its Busin…" at bounding box center [618, 200] width 774 height 84
click at [597, 70] on input "True" at bounding box center [602, 65] width 12 height 10
radio input "true"
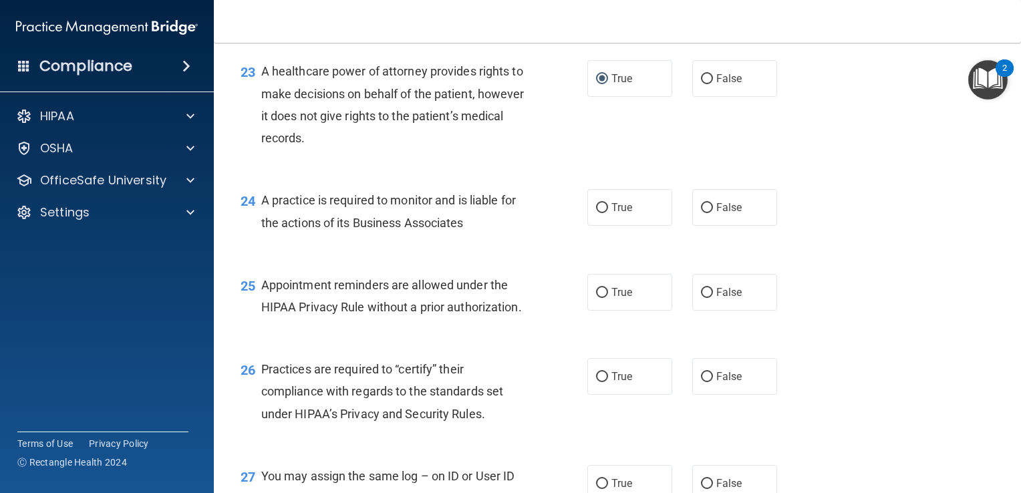
scroll to position [2682, 0]
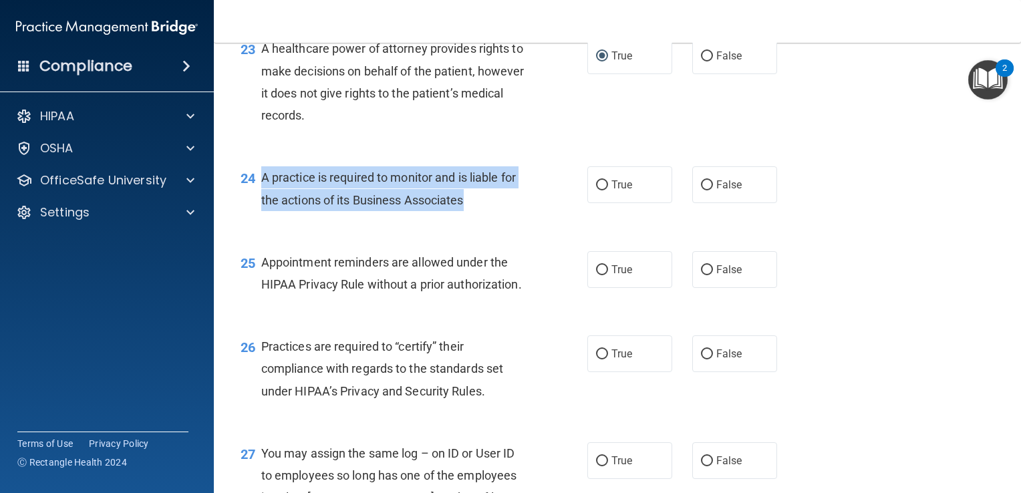
drag, startPoint x: 474, startPoint y: 249, endPoint x: 261, endPoint y: 227, distance: 214.2
click at [261, 211] on div "A practice is required to monitor and is liable for the actions of its Business…" at bounding box center [398, 188] width 275 height 44
click at [701, 61] on input "False" at bounding box center [707, 56] width 12 height 10
radio input "true"
radio input "false"
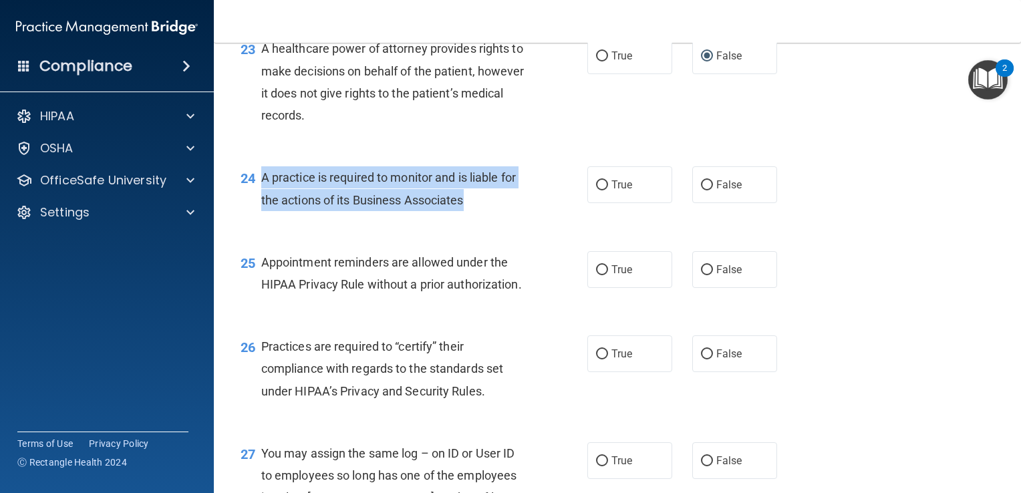
click at [499, 217] on div "24 A practice is required to monitor and is liable for the actions of its Busin…" at bounding box center [414, 191] width 387 height 51
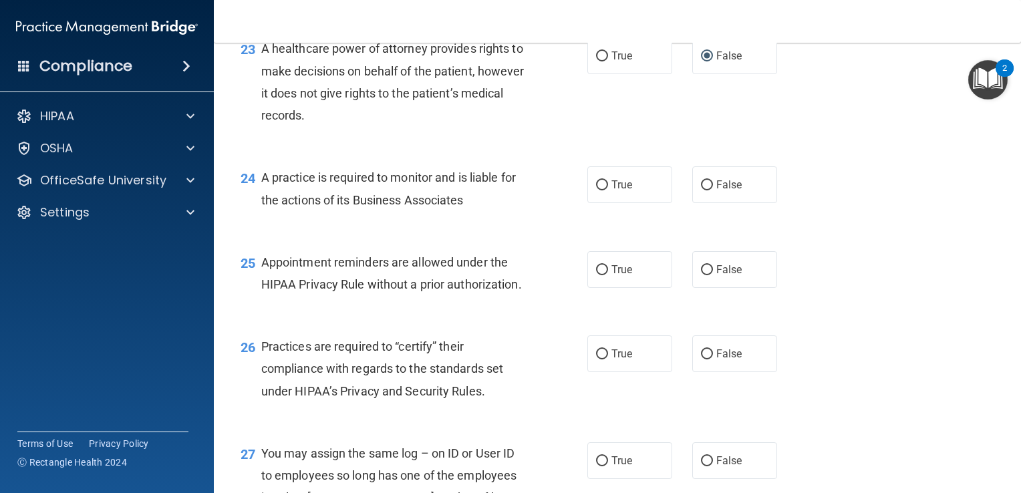
click at [535, 150] on div "23 A healthcare power of attorney provides rights to make decisions on behalf o…" at bounding box center [618, 85] width 774 height 129
click at [716, 191] on span "False" at bounding box center [729, 184] width 26 height 13
click at [712, 190] on input "False" at bounding box center [707, 185] width 12 height 10
radio input "true"
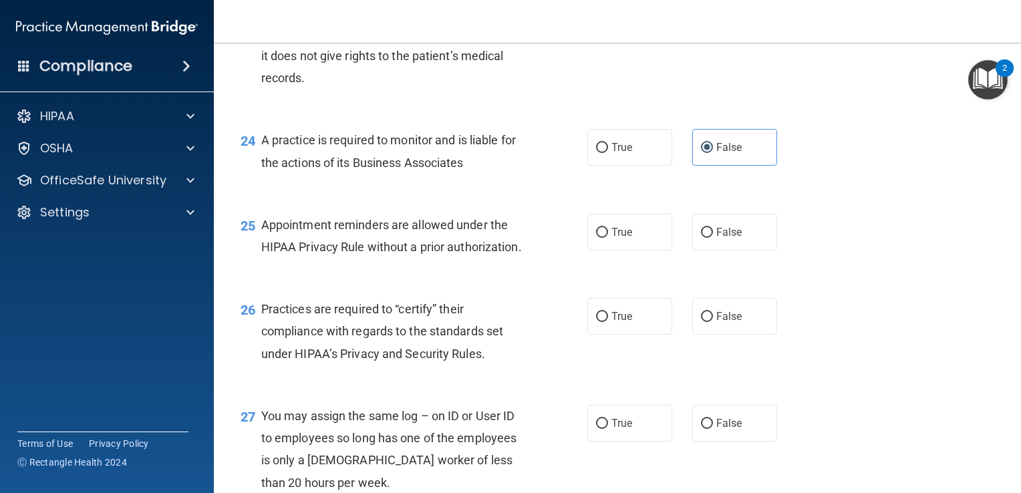
scroll to position [2815, 0]
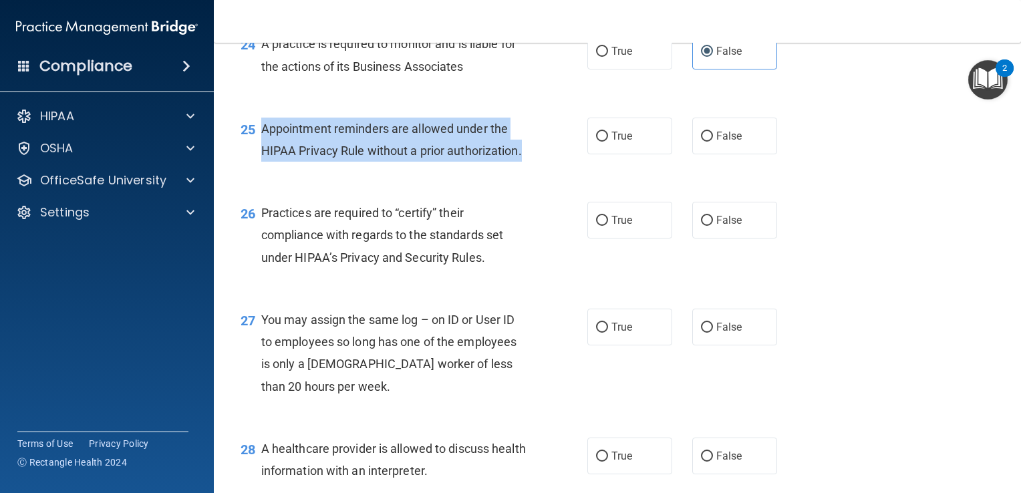
drag, startPoint x: 350, startPoint y: 223, endPoint x: 264, endPoint y: 174, distance: 99.1
click at [264, 162] on div "Appointment reminders are allowed under the HIPAA Privacy Rule without a prior …" at bounding box center [398, 140] width 275 height 44
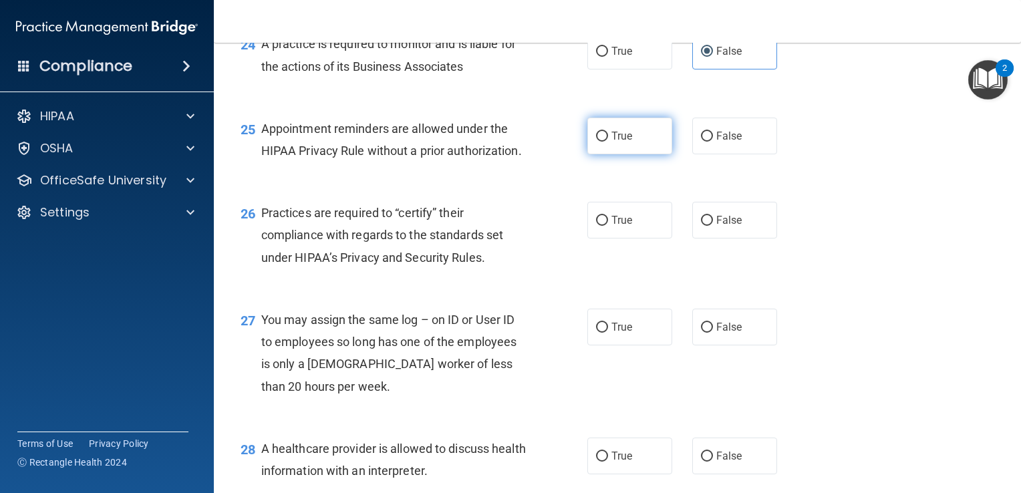
click at [604, 154] on label "True" at bounding box center [629, 136] width 85 height 37
click at [604, 142] on input "True" at bounding box center [602, 137] width 12 height 10
radio input "true"
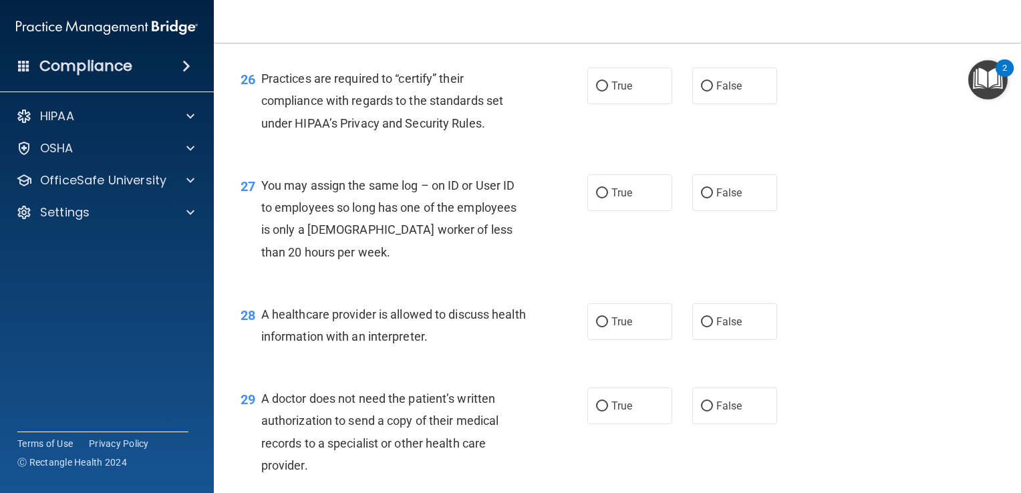
scroll to position [2949, 0]
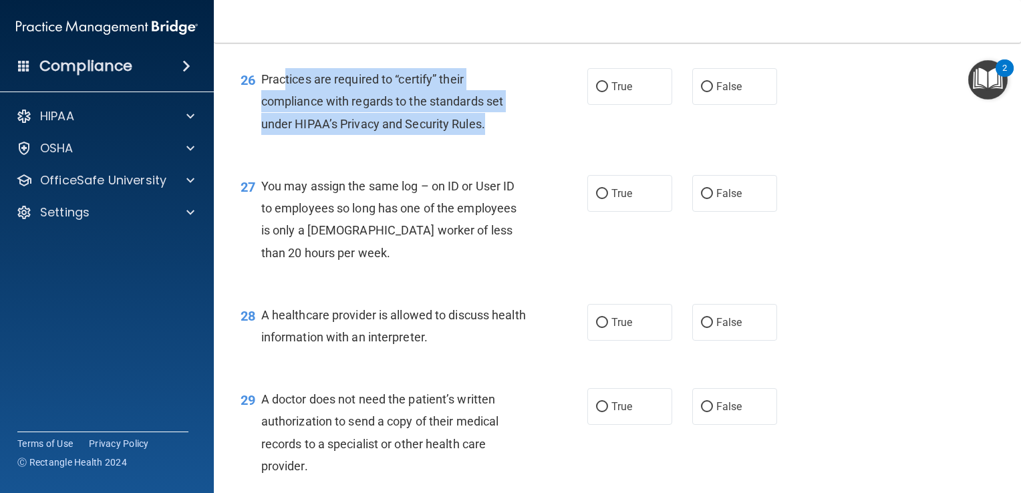
drag, startPoint x: 496, startPoint y: 193, endPoint x: 286, endPoint y: 154, distance: 213.5
click at [286, 135] on div "Practices are required to “certify” their compliance with regards to the standa…" at bounding box center [398, 101] width 275 height 67
click at [507, 142] on div "26 Practices are required to “certify” their compliance with regards to the sta…" at bounding box center [414, 105] width 387 height 74
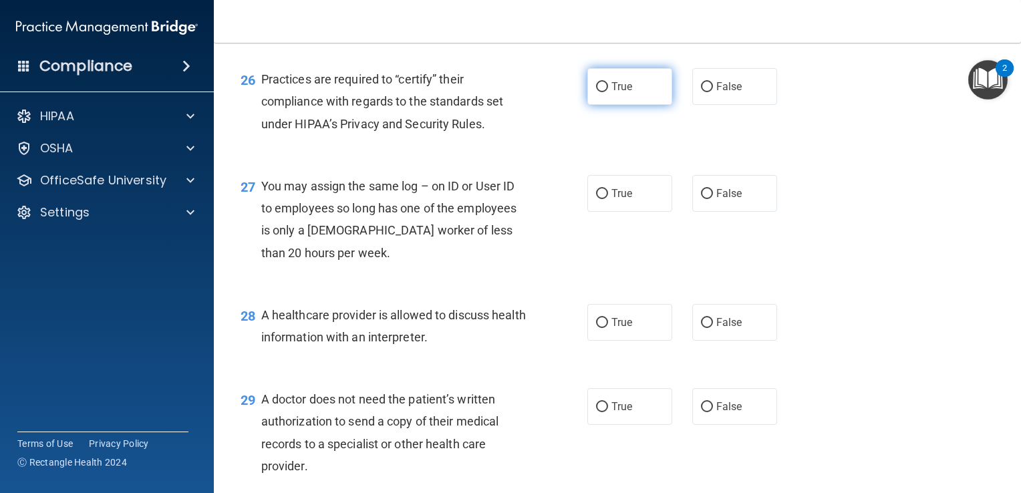
click at [605, 105] on label "True" at bounding box center [629, 86] width 85 height 37
click at [605, 92] on input "True" at bounding box center [602, 87] width 12 height 10
radio input "true"
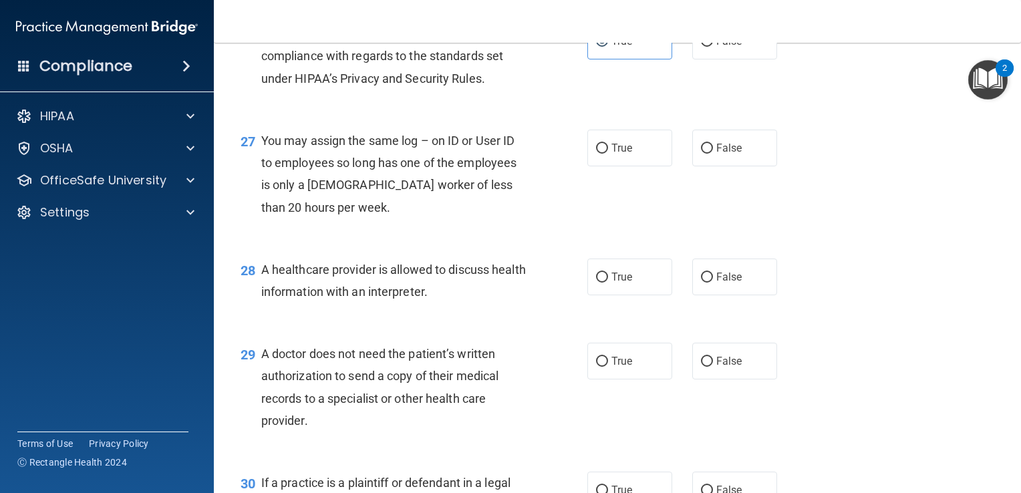
scroll to position [3016, 0]
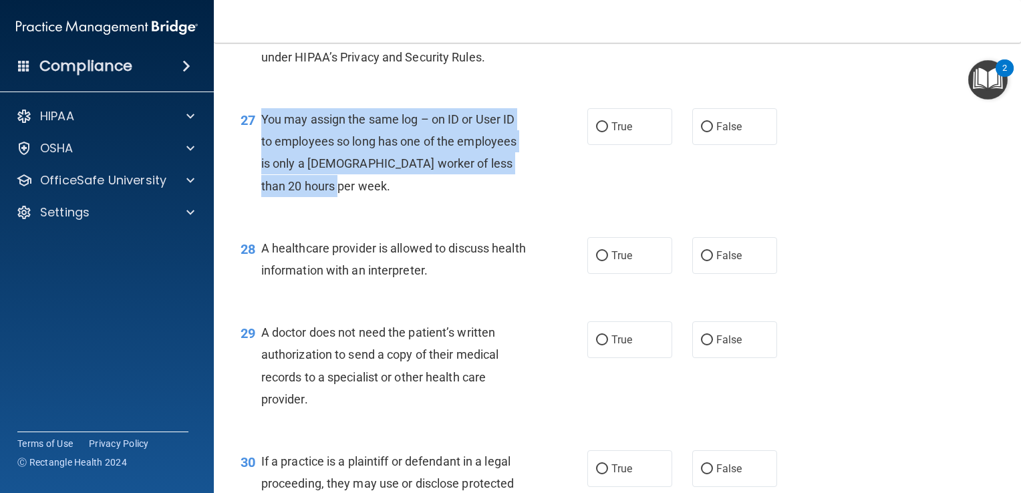
drag, startPoint x: 350, startPoint y: 249, endPoint x: 258, endPoint y: 190, distance: 109.4
click at [258, 190] on div "27 You may assign the same log – on ID or User ID to employees so long has one …" at bounding box center [414, 156] width 387 height 96
click at [564, 204] on div "27 You may assign the same log – on ID or User ID to employees so long has one …" at bounding box center [414, 156] width 387 height 96
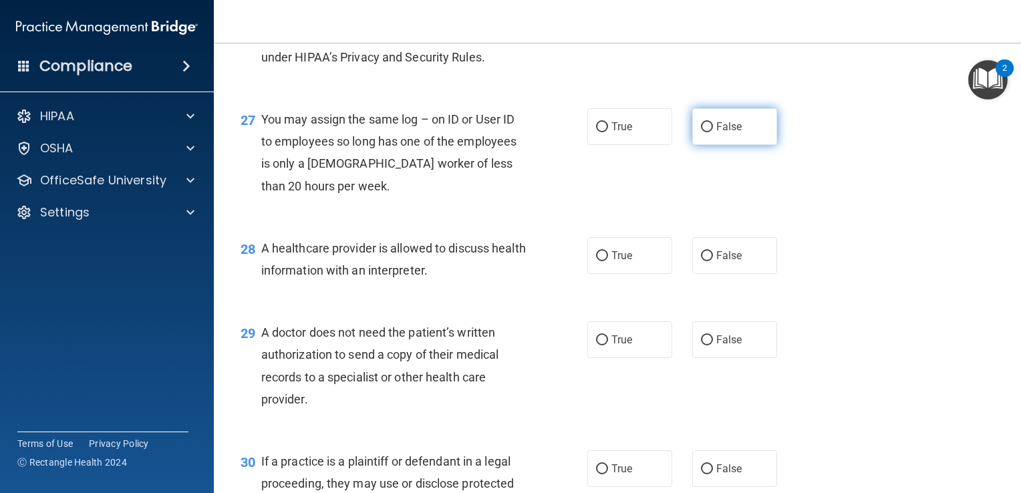
click at [706, 132] on input "False" at bounding box center [707, 127] width 12 height 10
radio input "true"
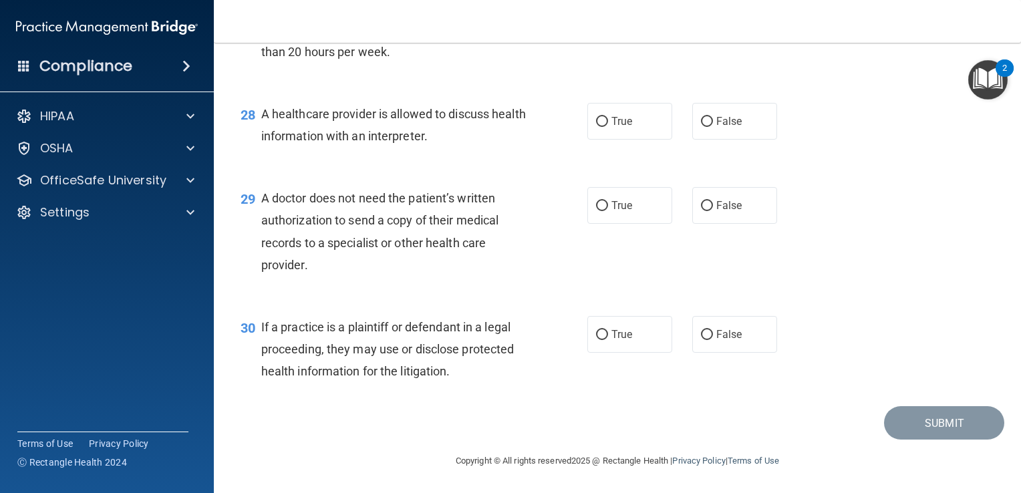
scroll to position [3216, 0]
click at [598, 119] on input "True" at bounding box center [602, 122] width 12 height 10
radio input "true"
click at [591, 199] on label "True" at bounding box center [629, 205] width 85 height 37
click at [596, 201] on input "True" at bounding box center [602, 206] width 12 height 10
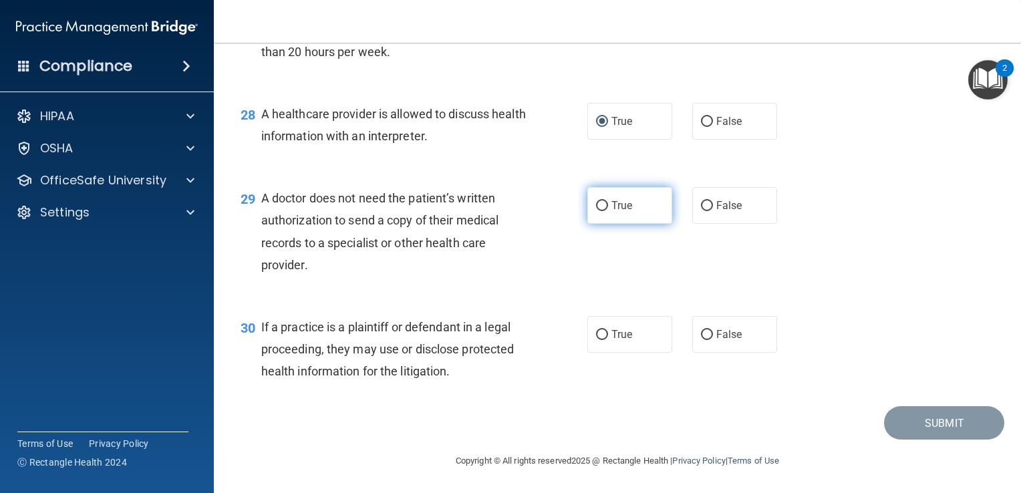
radio input "true"
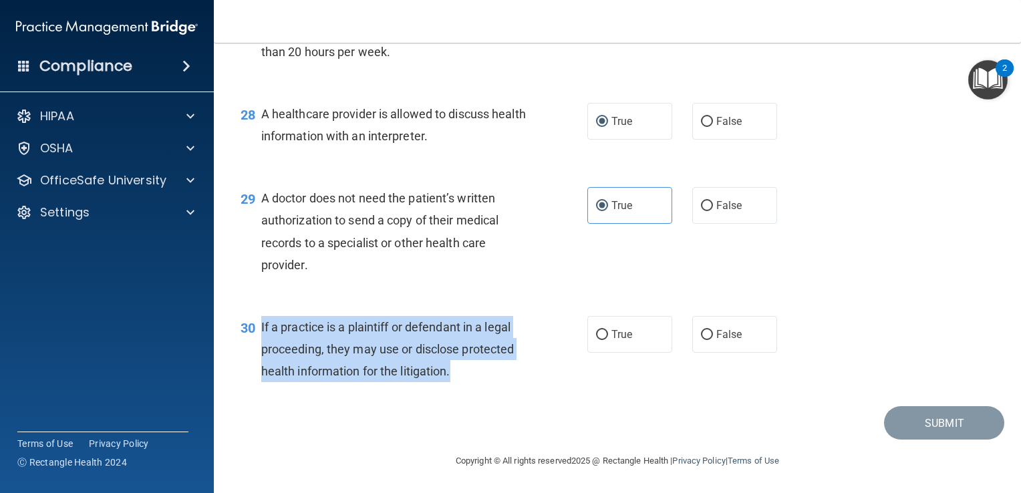
drag, startPoint x: 483, startPoint y: 379, endPoint x: 260, endPoint y: 327, distance: 229.1
click at [261, 327] on div "If a practice is a plaintiff or defendant in a legal proceeding, they may use o…" at bounding box center [398, 349] width 275 height 67
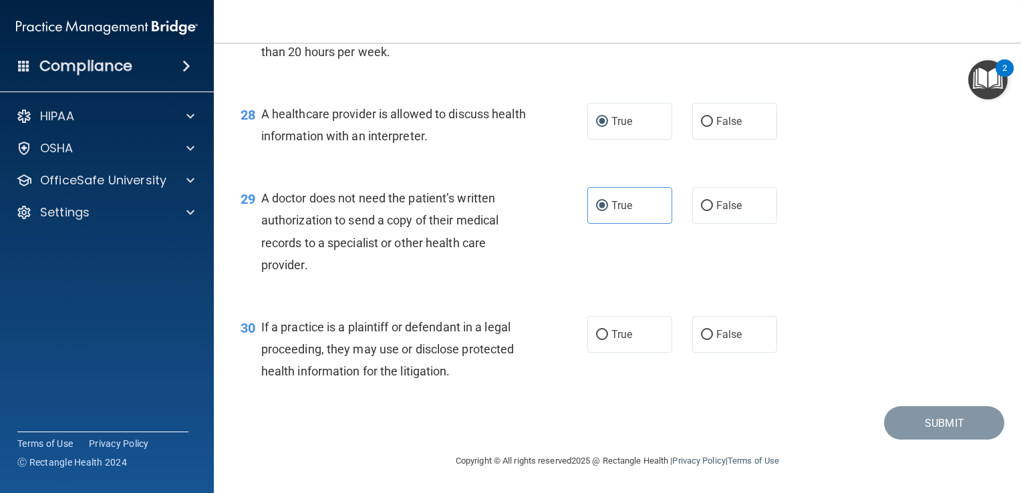
drag, startPoint x: 603, startPoint y: 373, endPoint x: 602, endPoint y: 365, distance: 8.0
click at [603, 372] on div "30 If a practice is a plaintiff or defendant in a legal proceeding, they may us…" at bounding box center [618, 352] width 774 height 107
click at [605, 335] on label "True" at bounding box center [629, 334] width 85 height 37
click at [605, 335] on input "True" at bounding box center [602, 335] width 12 height 10
radio input "true"
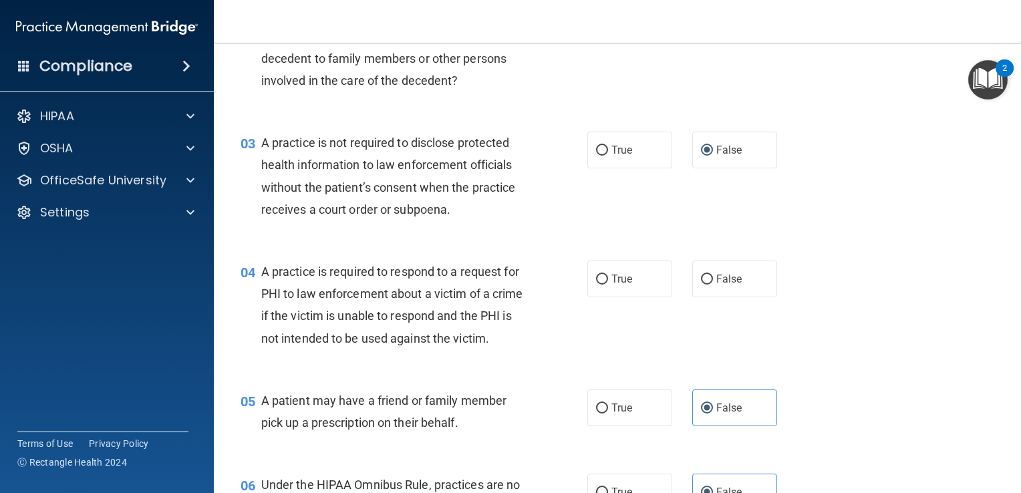
scroll to position [209, 0]
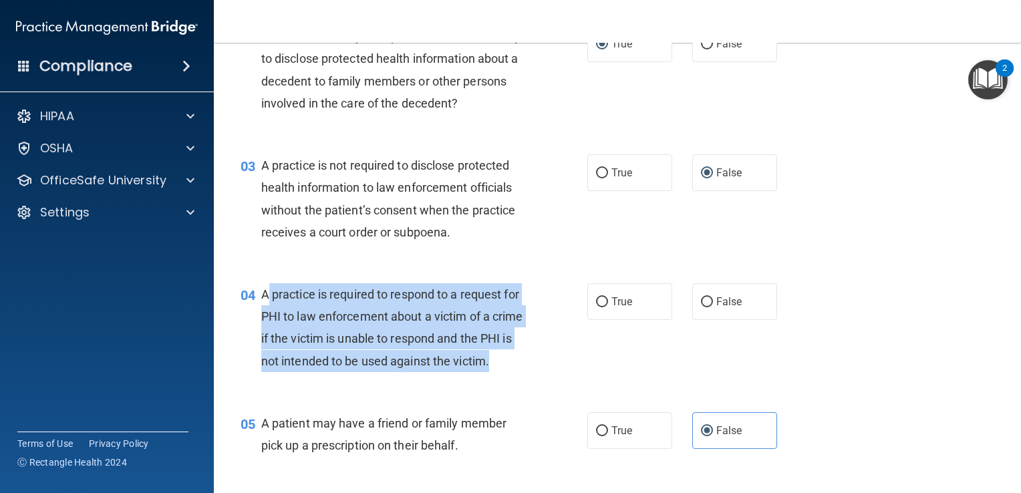
drag, startPoint x: 311, startPoint y: 382, endPoint x: 267, endPoint y: 299, distance: 93.6
click at [267, 299] on div "A practice is required to respond to a request for PHI to law enforcement about…" at bounding box center [398, 327] width 275 height 89
click at [596, 300] on input "True" at bounding box center [602, 302] width 12 height 10
radio input "true"
click at [570, 360] on div "04 A practice is required to respond to a request for PHI to law enforcement ab…" at bounding box center [414, 331] width 387 height 96
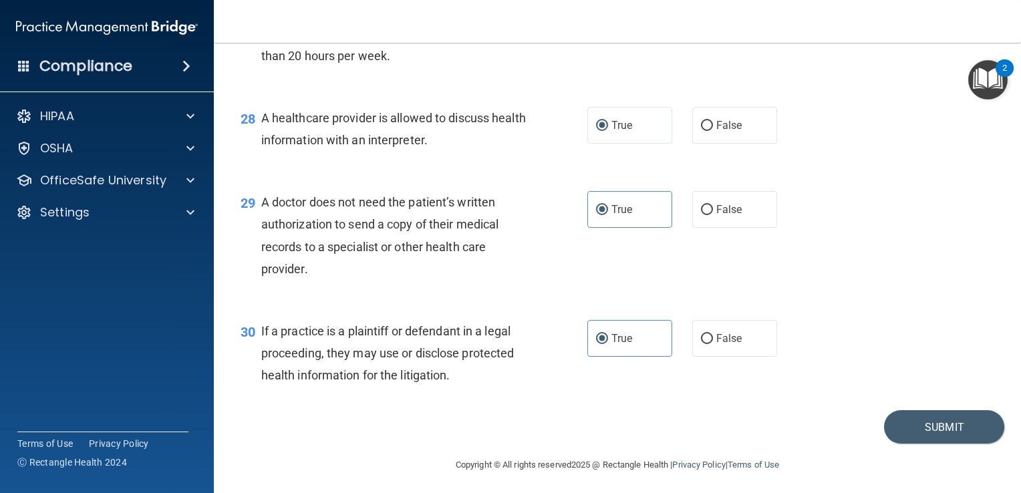
scroll to position [3216, 0]
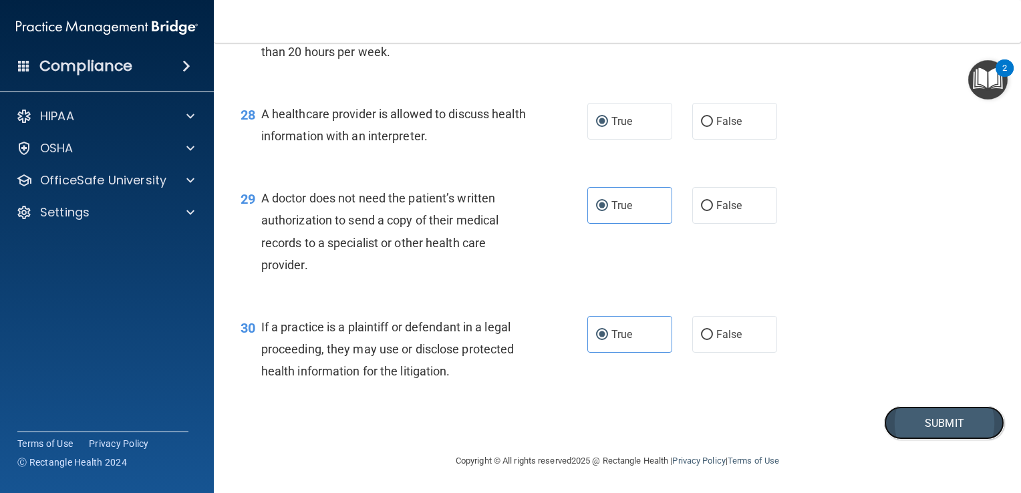
click at [918, 419] on button "Submit" at bounding box center [944, 423] width 120 height 34
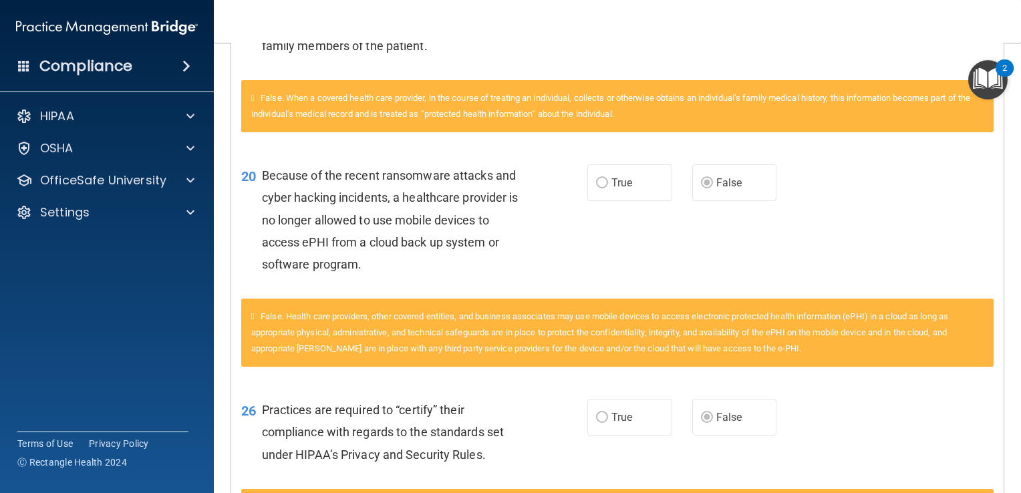
scroll to position [869, 0]
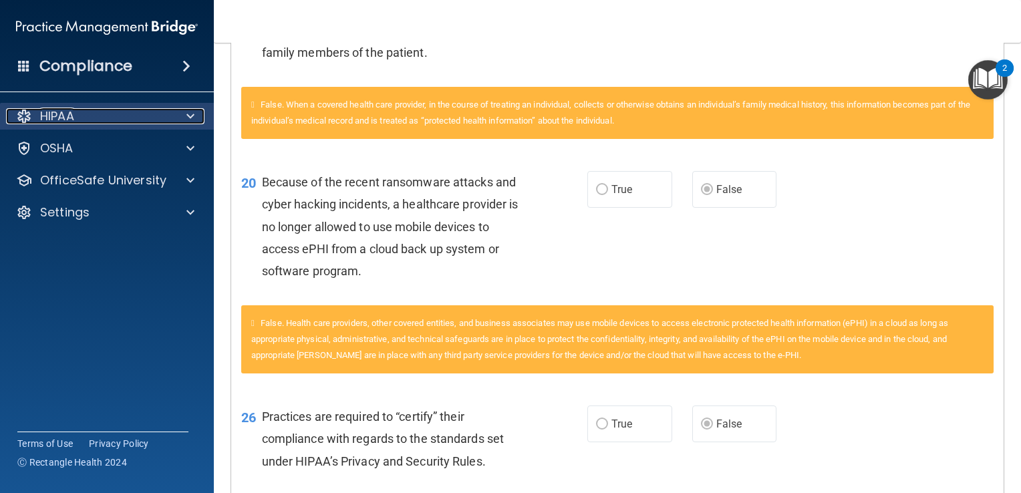
click at [72, 121] on p "HIPAA" at bounding box center [57, 116] width 34 height 16
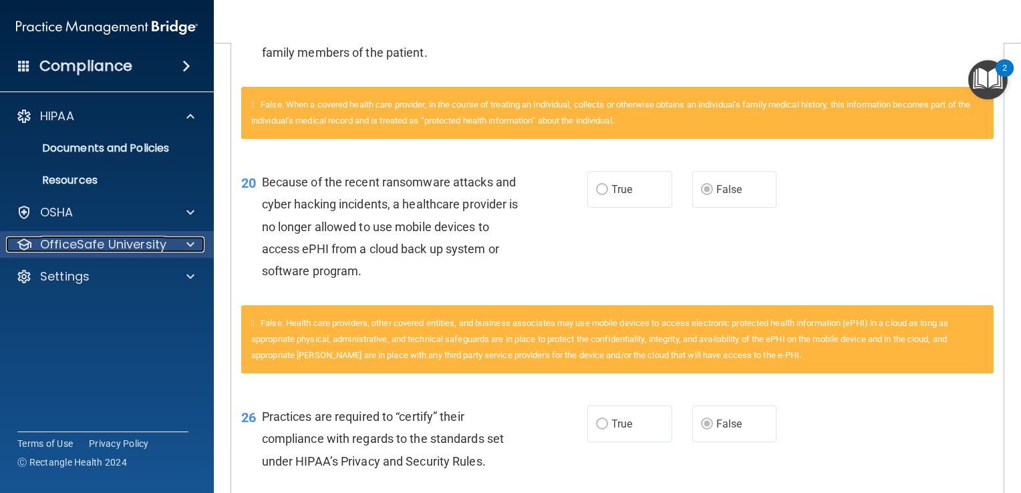
click at [98, 241] on p "OfficeSafe University" at bounding box center [103, 245] width 126 height 16
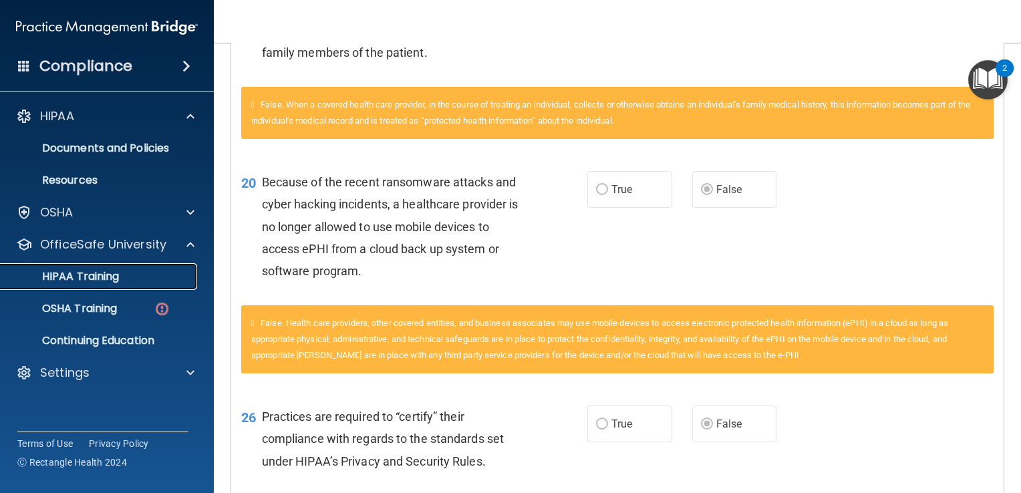
click at [85, 279] on p "HIPAA Training" at bounding box center [64, 276] width 110 height 13
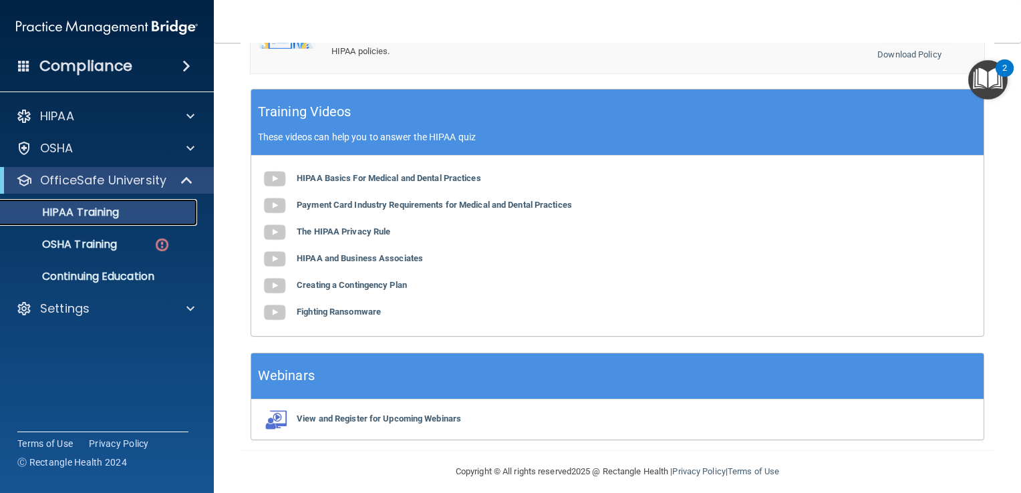
scroll to position [510, 0]
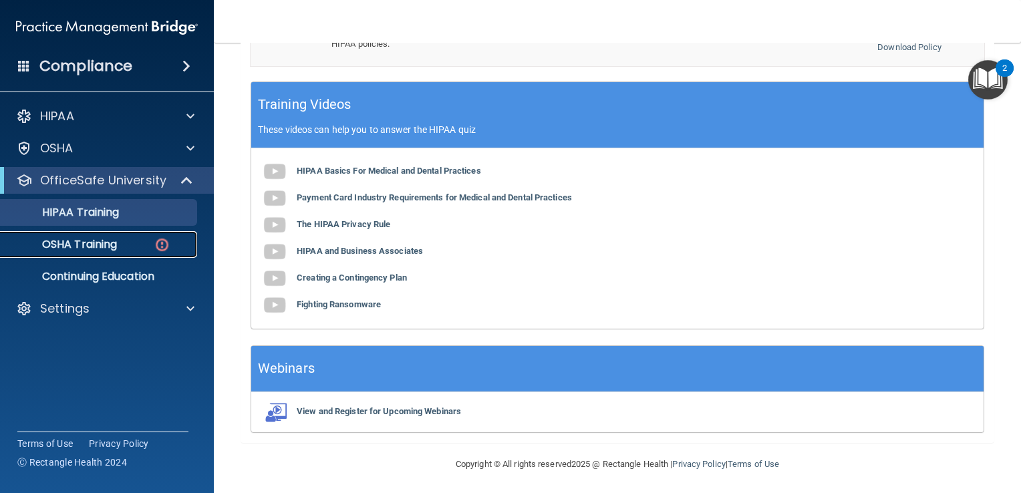
click at [84, 246] on p "OSHA Training" at bounding box center [63, 244] width 108 height 13
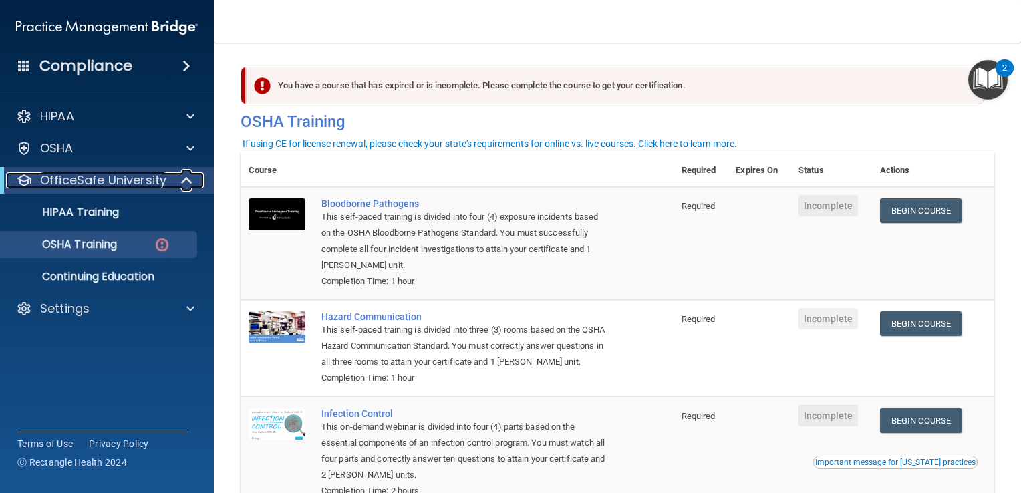
click at [70, 180] on p "OfficeSafe University" at bounding box center [103, 180] width 126 height 16
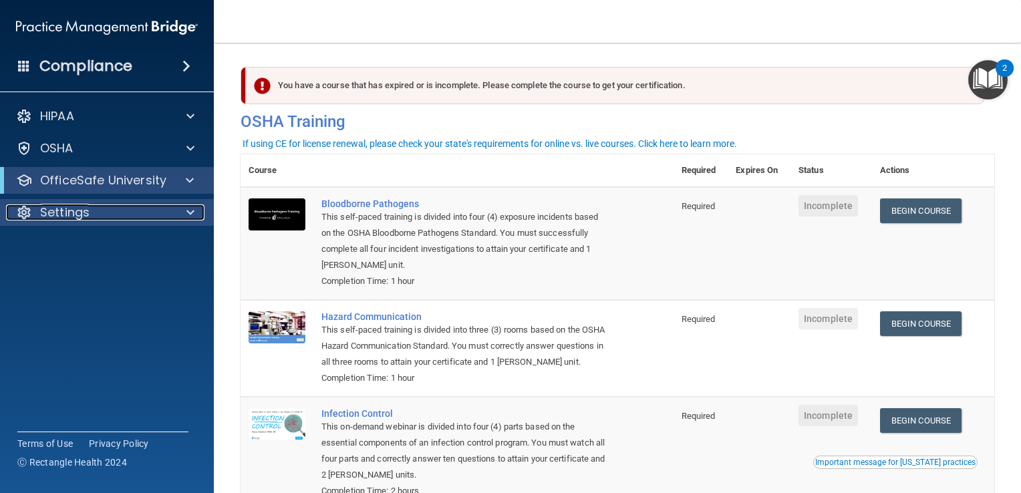
click at [132, 210] on div "Settings" at bounding box center [89, 212] width 166 height 16
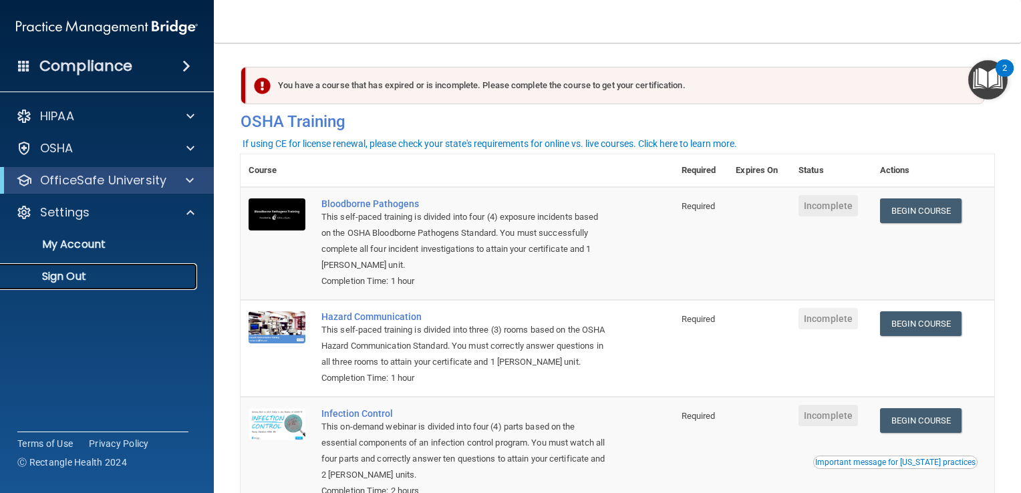
click at [82, 279] on p "Sign Out" at bounding box center [100, 276] width 182 height 13
